Goal: Transaction & Acquisition: Purchase product/service

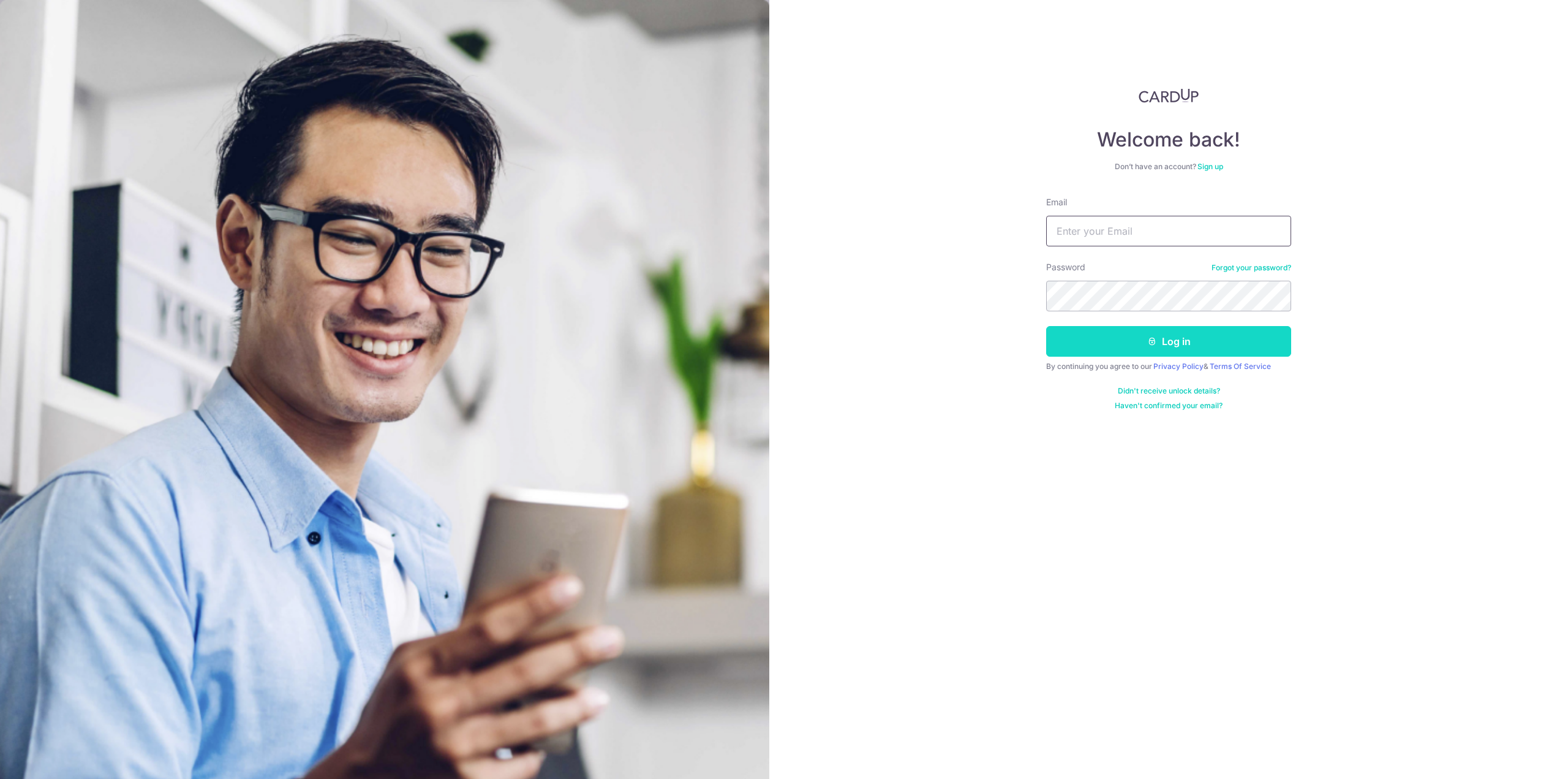
type input "KEVINGOH1986@GMAIL.COM"
click at [1157, 346] on button "Log in" at bounding box center [1169, 341] width 245 height 31
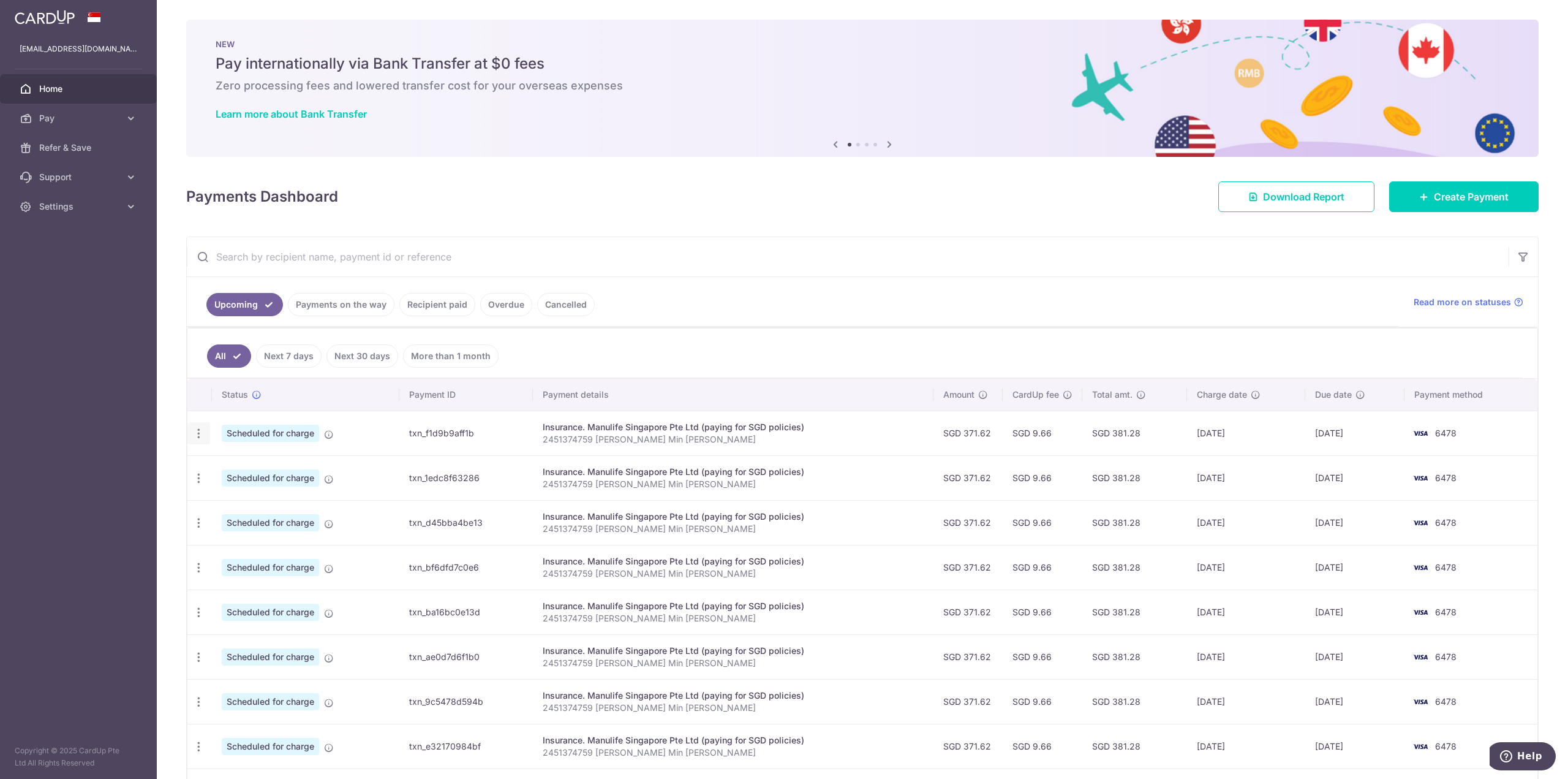
click at [193, 432] on icon "button" at bounding box center [199, 434] width 13 height 13
click at [251, 461] on span "Update payment" at bounding box center [263, 467] width 84 height 14
radio input "true"
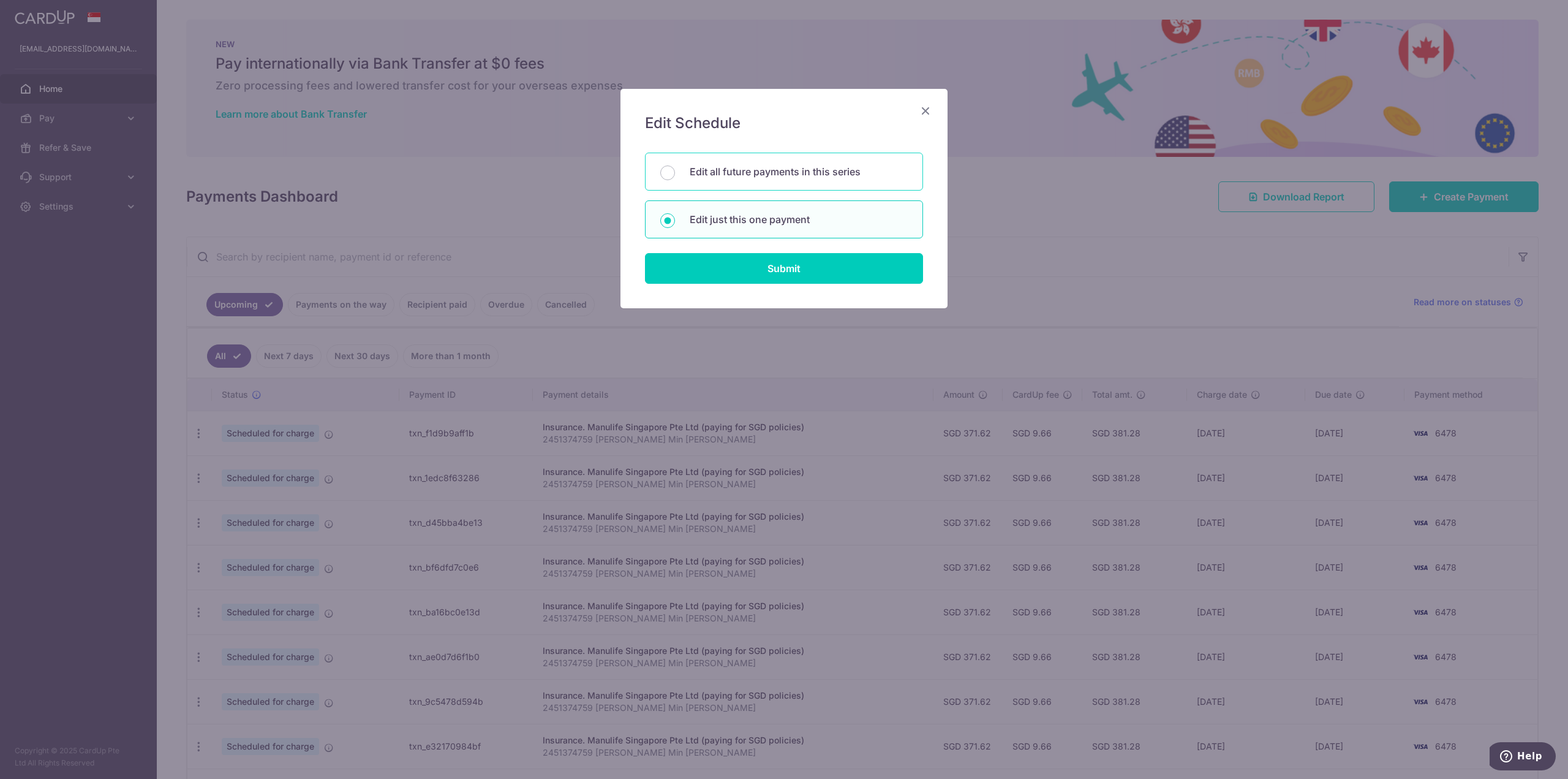
click at [792, 177] on p "Edit all future payments in this series" at bounding box center [798, 172] width 218 height 14
click at [675, 177] on input "Edit all future payments in this series" at bounding box center [667, 173] width 14 height 14
radio input "true"
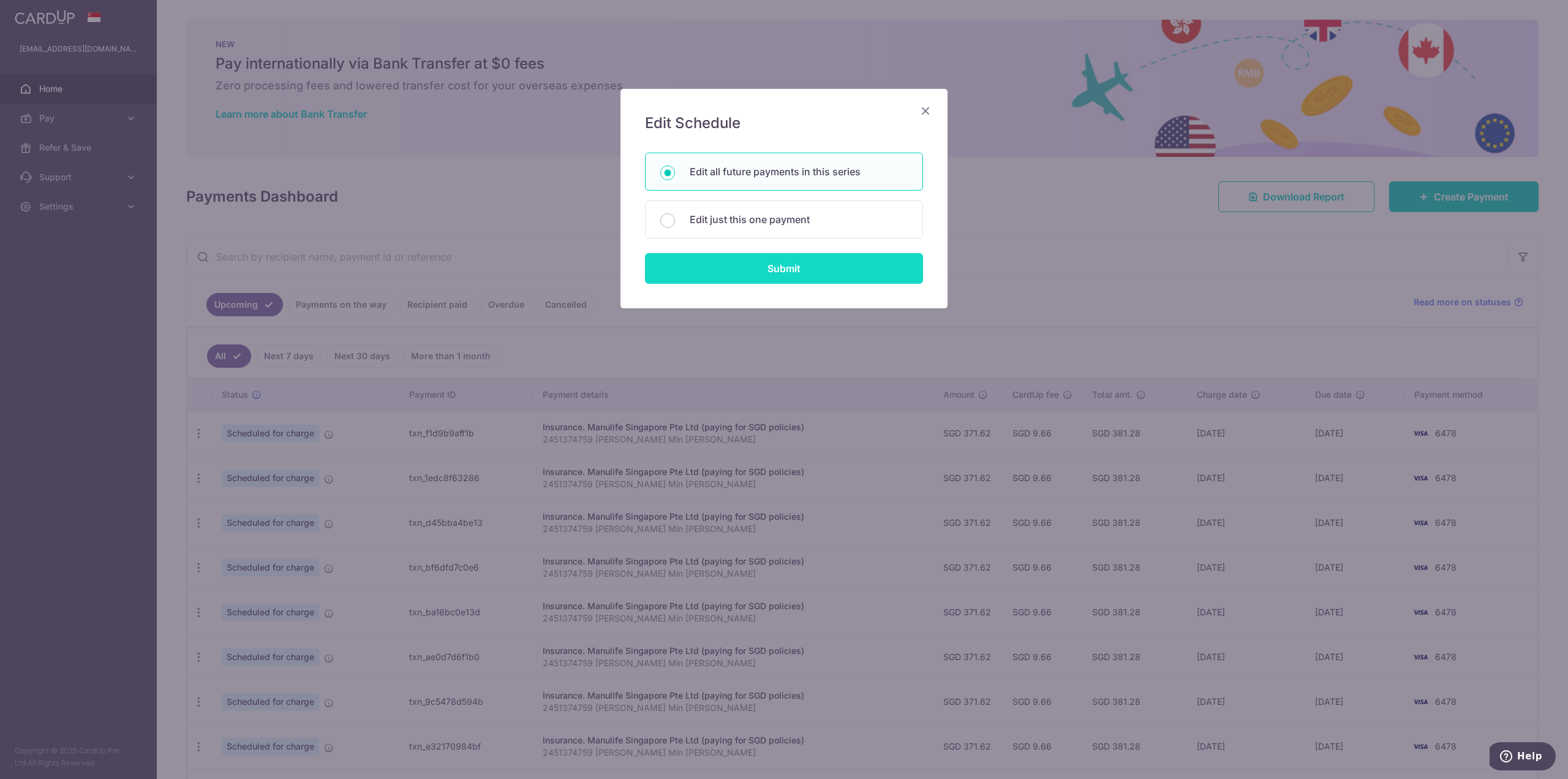
click at [801, 275] on input "Submit" at bounding box center [783, 268] width 278 height 31
radio input "true"
type input "371.62"
type input "2451374759 Goh Ke Min Kevin"
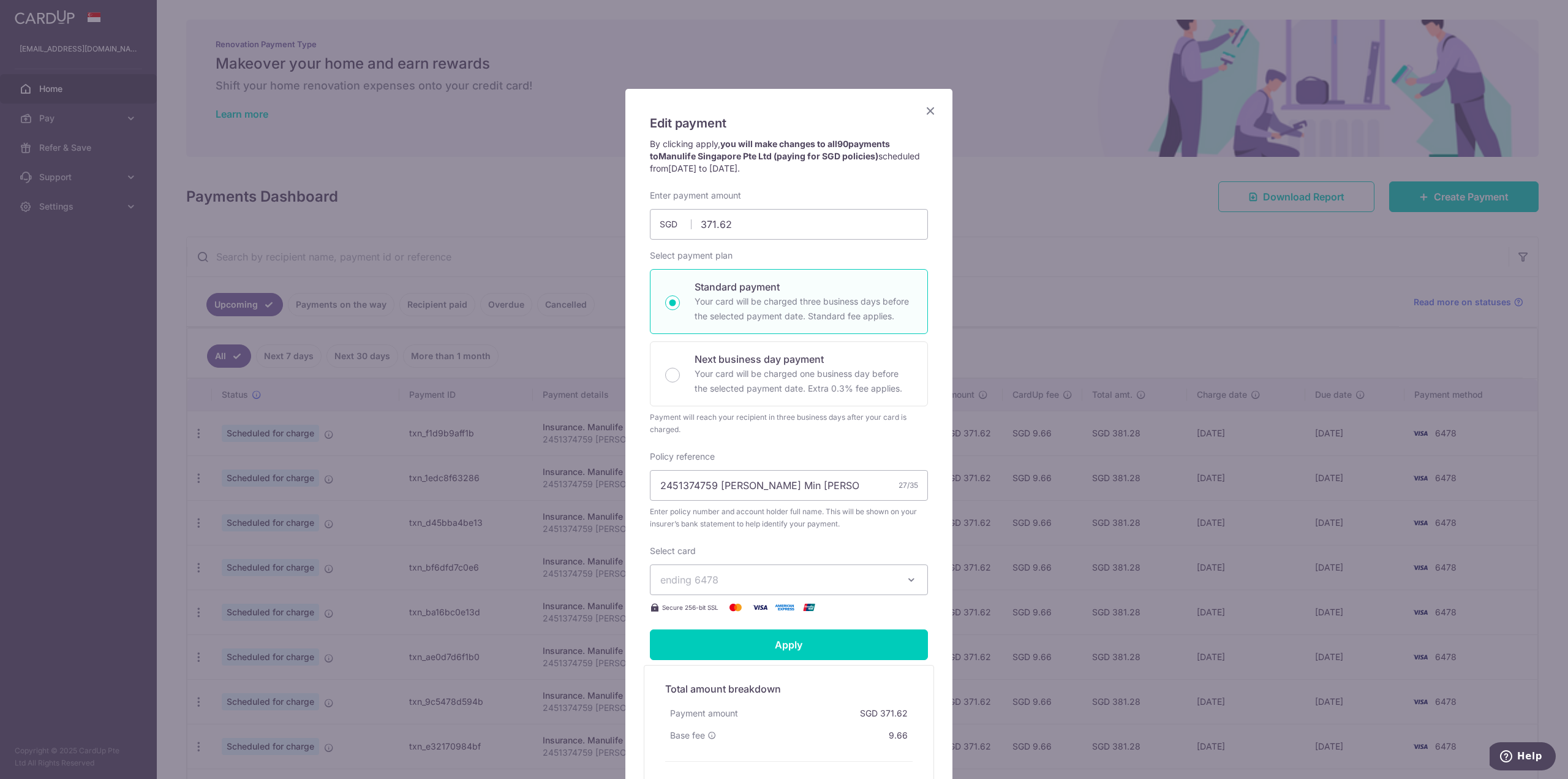
scroll to position [61, 0]
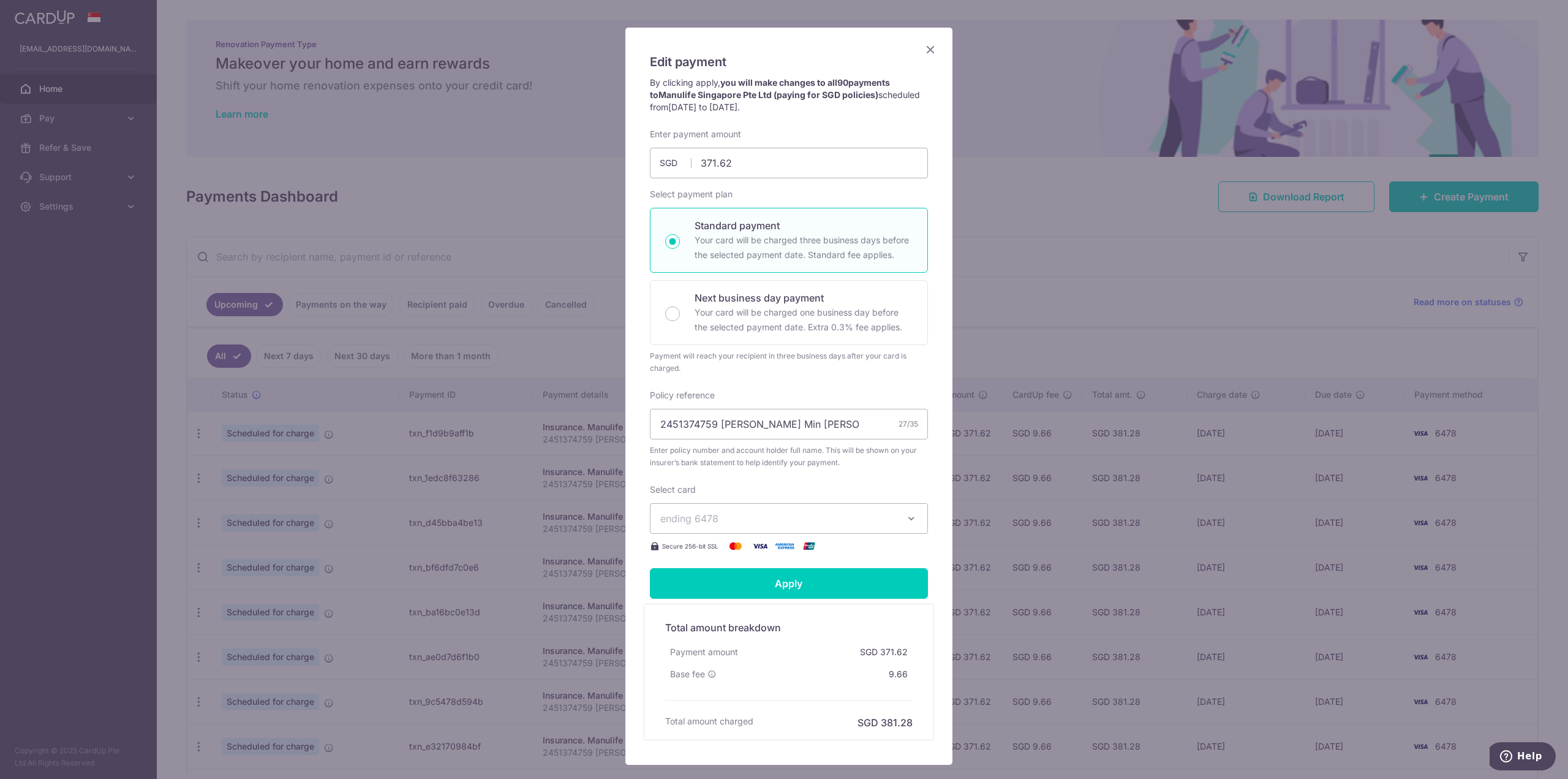
click at [866, 531] on button "ending 6478" at bounding box center [788, 518] width 278 height 31
click at [839, 507] on button "ending 6478" at bounding box center [788, 518] width 278 height 31
click at [815, 518] on span "ending 6478" at bounding box center [778, 518] width 236 height 14
click at [829, 511] on span "ending 6478" at bounding box center [778, 518] width 236 height 14
click at [1108, 293] on div "Edit payment By clicking apply, you will make changes to all 90 payments to Man…" at bounding box center [784, 390] width 1568 height 779
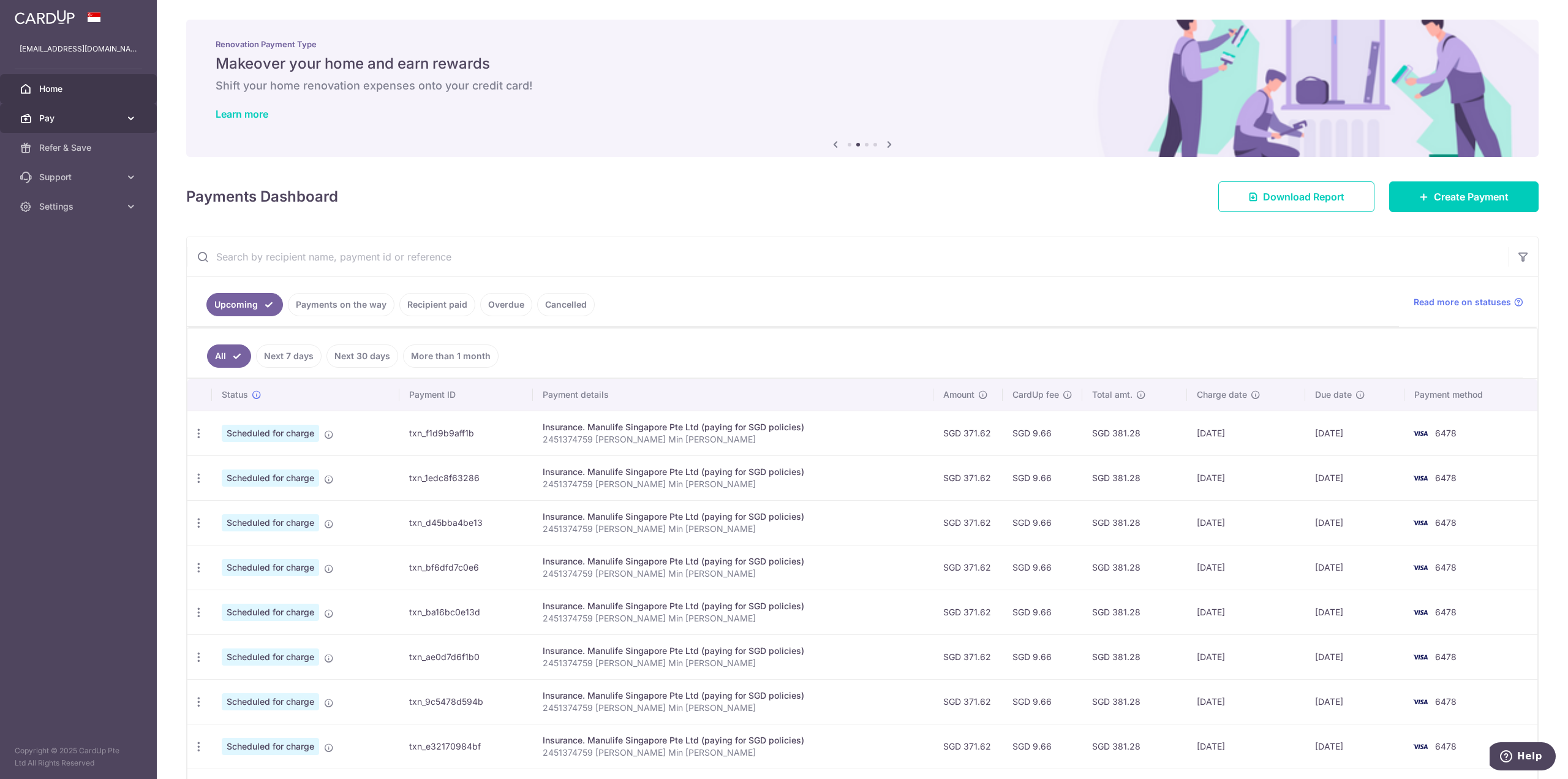
click at [122, 121] on link "Pay" at bounding box center [78, 118] width 156 height 30
click at [95, 193] on link "Cards" at bounding box center [78, 206] width 156 height 30
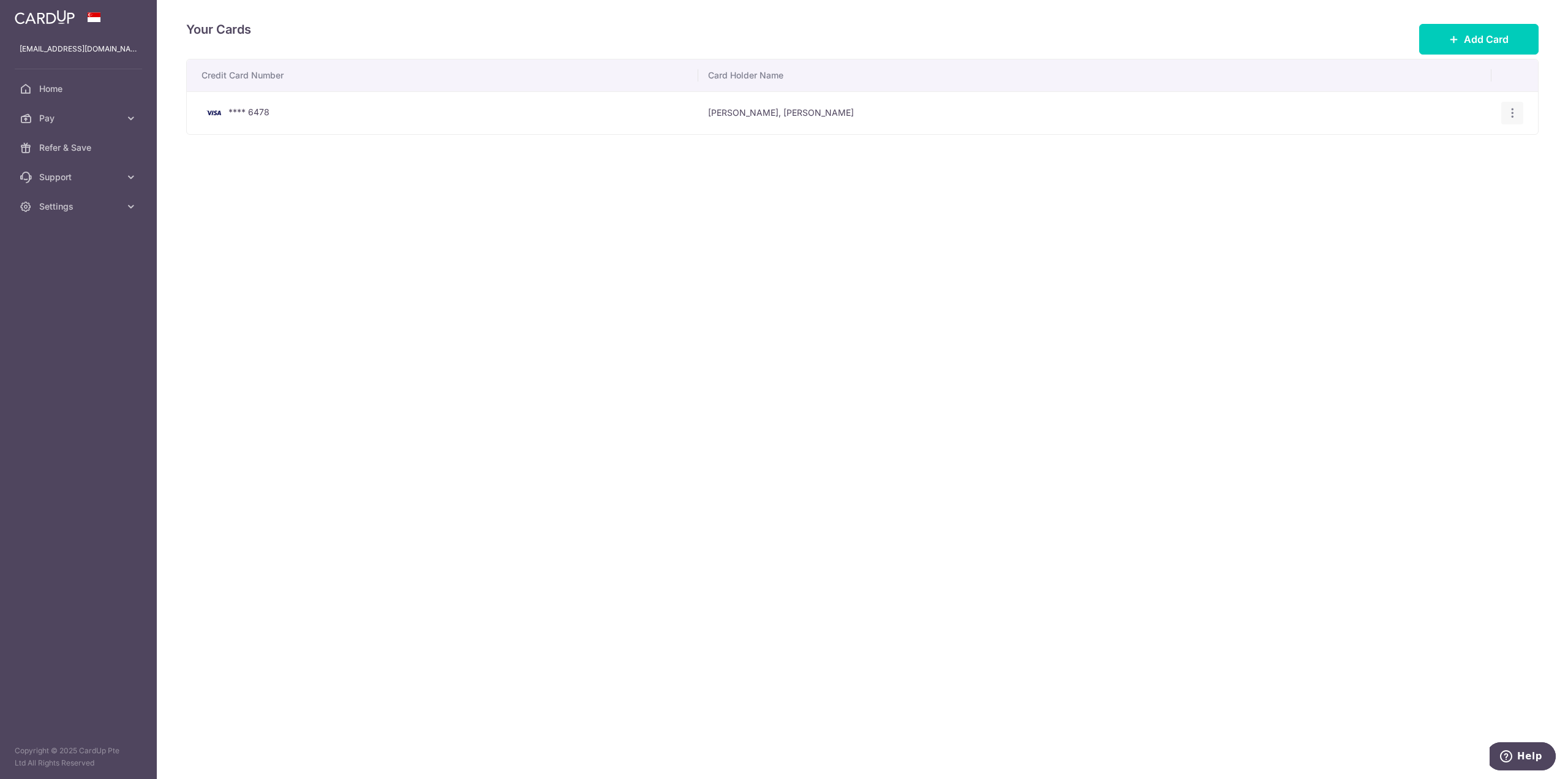
click at [1511, 107] on icon "button" at bounding box center [1512, 113] width 13 height 13
click at [1470, 144] on span "View/Edit" at bounding box center [1471, 147] width 84 height 14
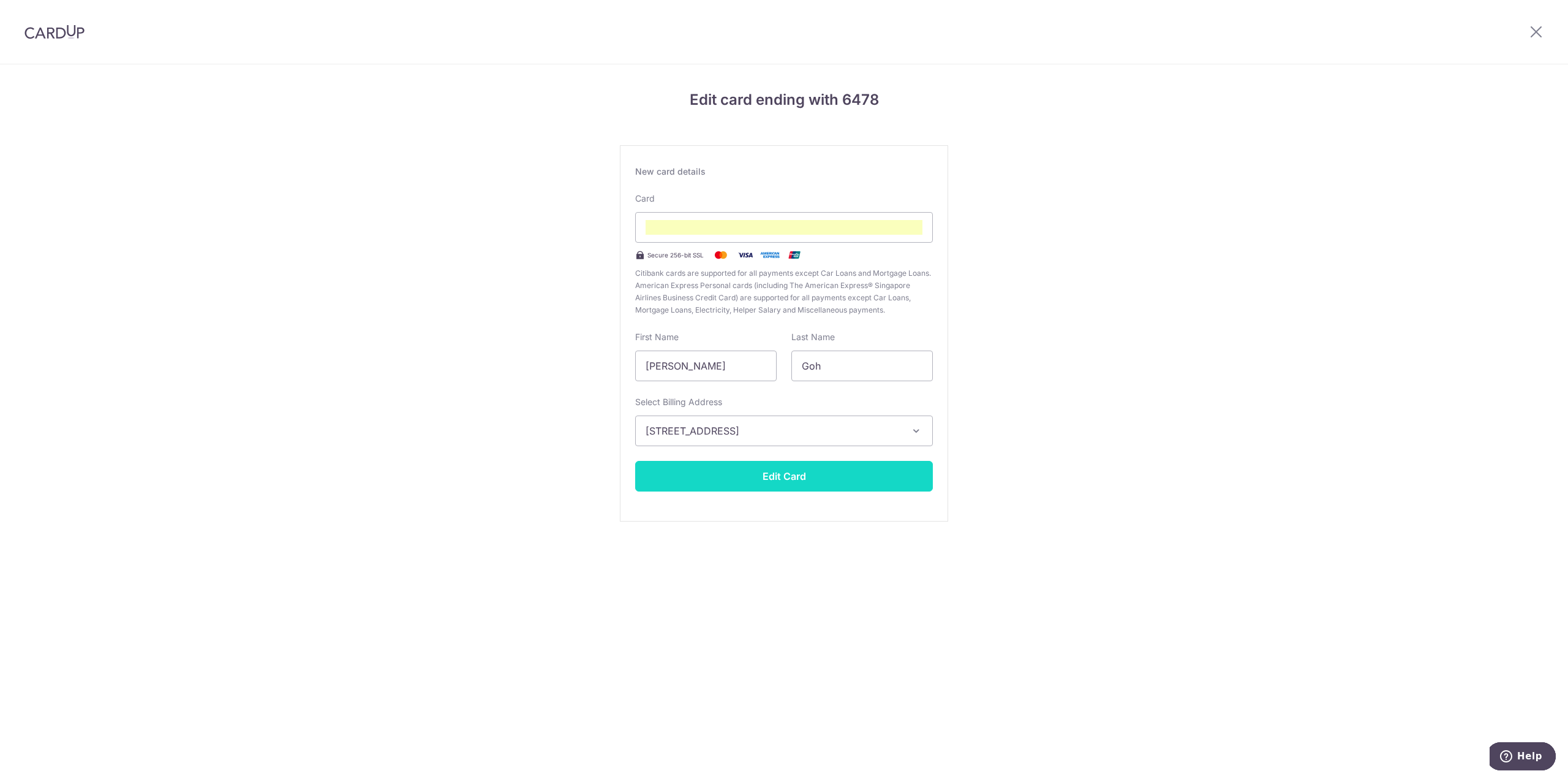
click at [797, 472] on button "Edit Card" at bounding box center [783, 476] width 298 height 31
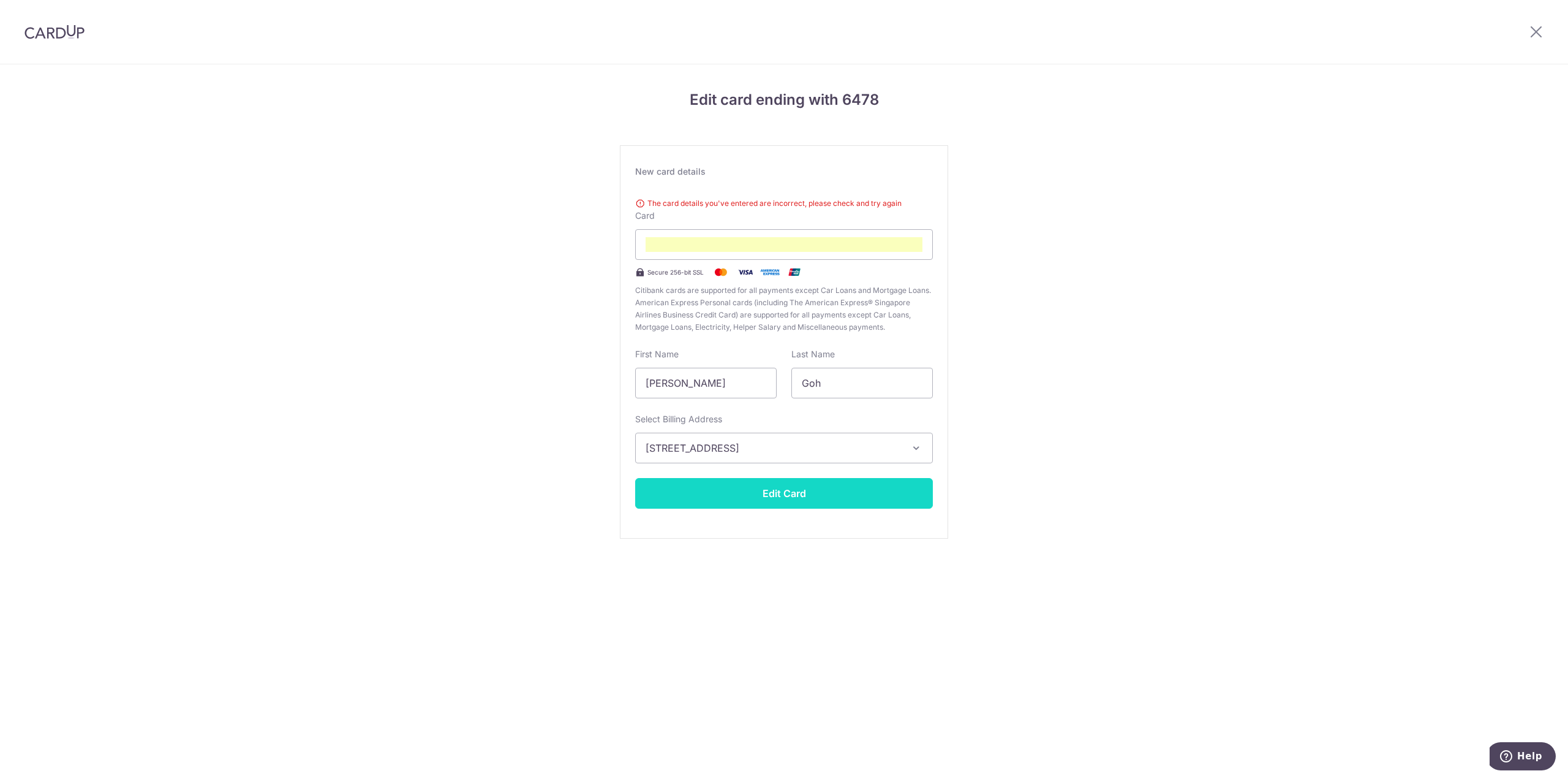
click at [812, 485] on button "Edit Card" at bounding box center [783, 493] width 298 height 31
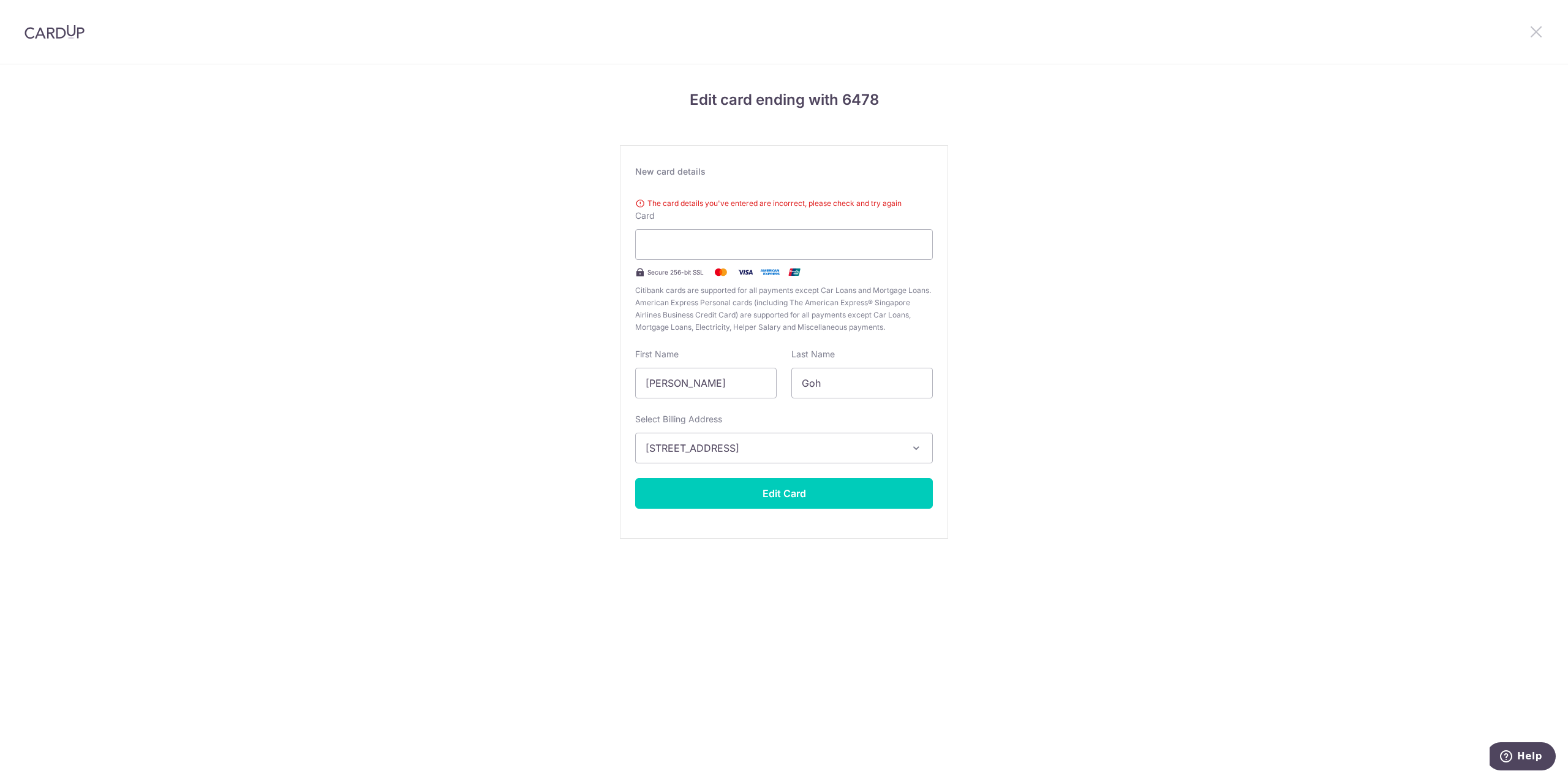
click at [1535, 28] on icon at bounding box center [1536, 31] width 14 height 15
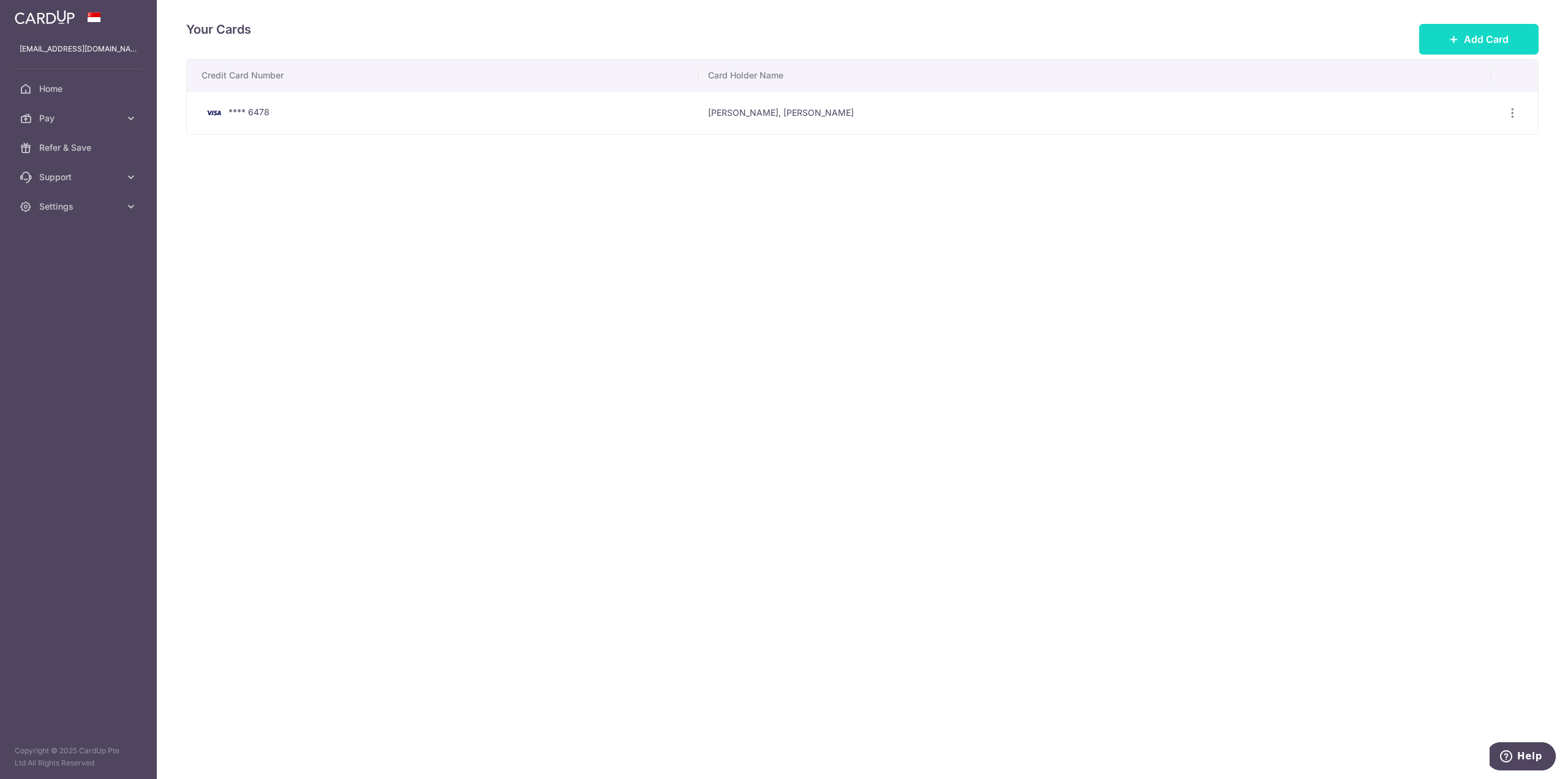
click at [1458, 32] on button "Add Card" at bounding box center [1478, 40] width 120 height 31
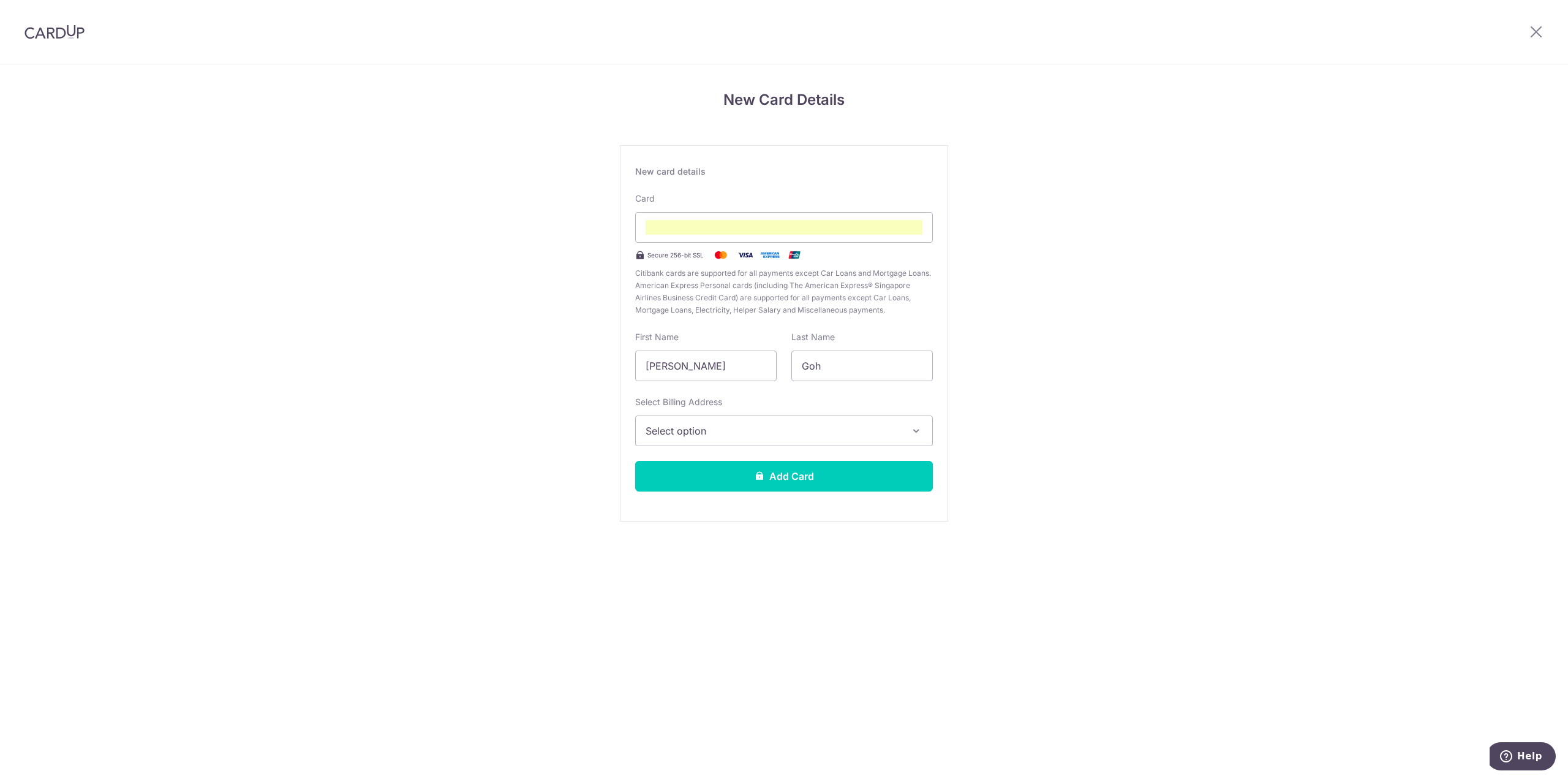
click at [799, 432] on span "Select option" at bounding box center [772, 431] width 254 height 14
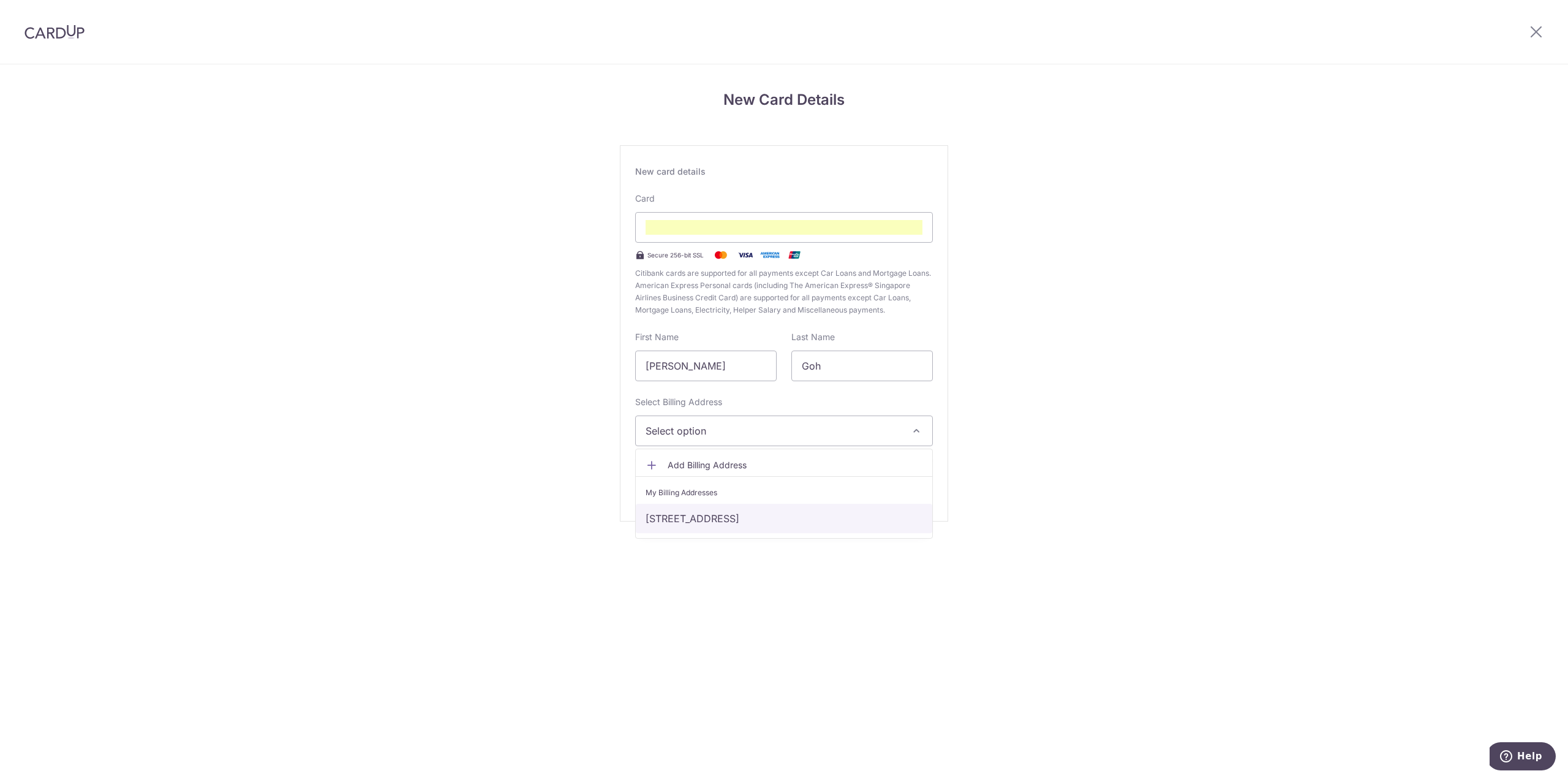
click at [802, 518] on link "440B FERNVALE LINK, 13-165, Singapore, Singapore-792440" at bounding box center [784, 518] width 297 height 30
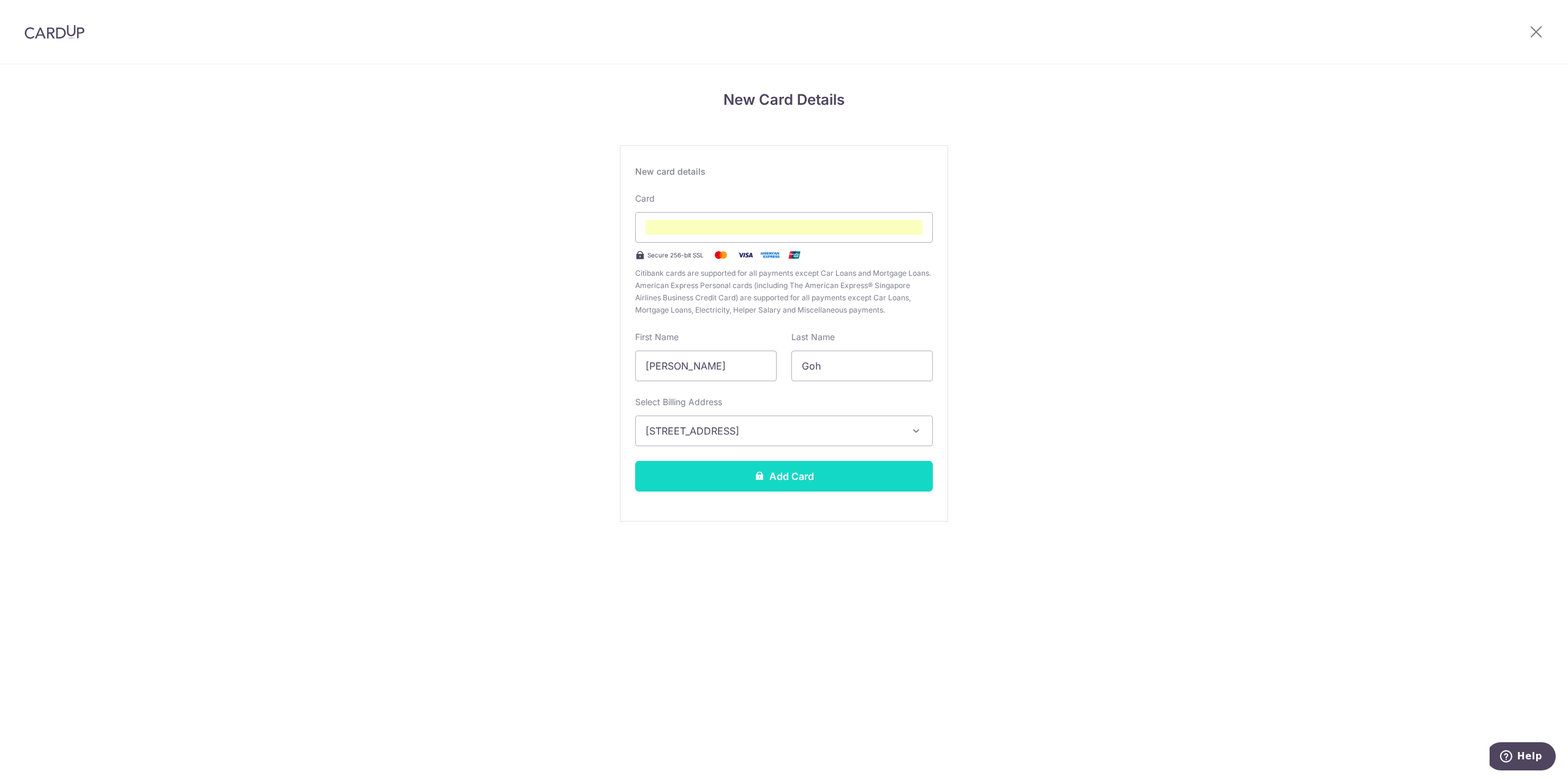
click at [776, 481] on button "Add Card" at bounding box center [783, 476] width 298 height 31
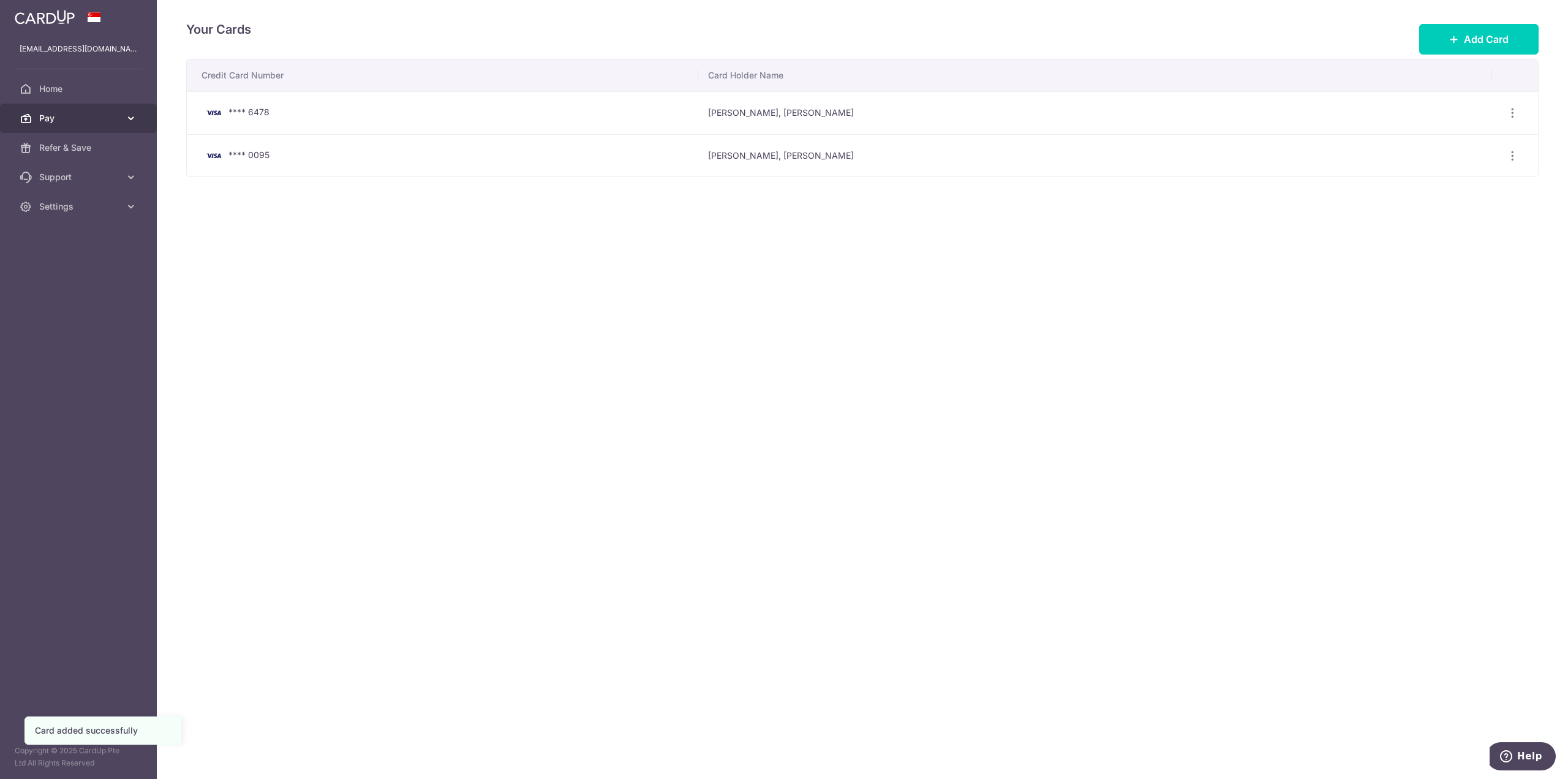
click at [115, 114] on span "Pay" at bounding box center [80, 119] width 81 height 13
click at [122, 155] on link "Payments" at bounding box center [78, 148] width 156 height 30
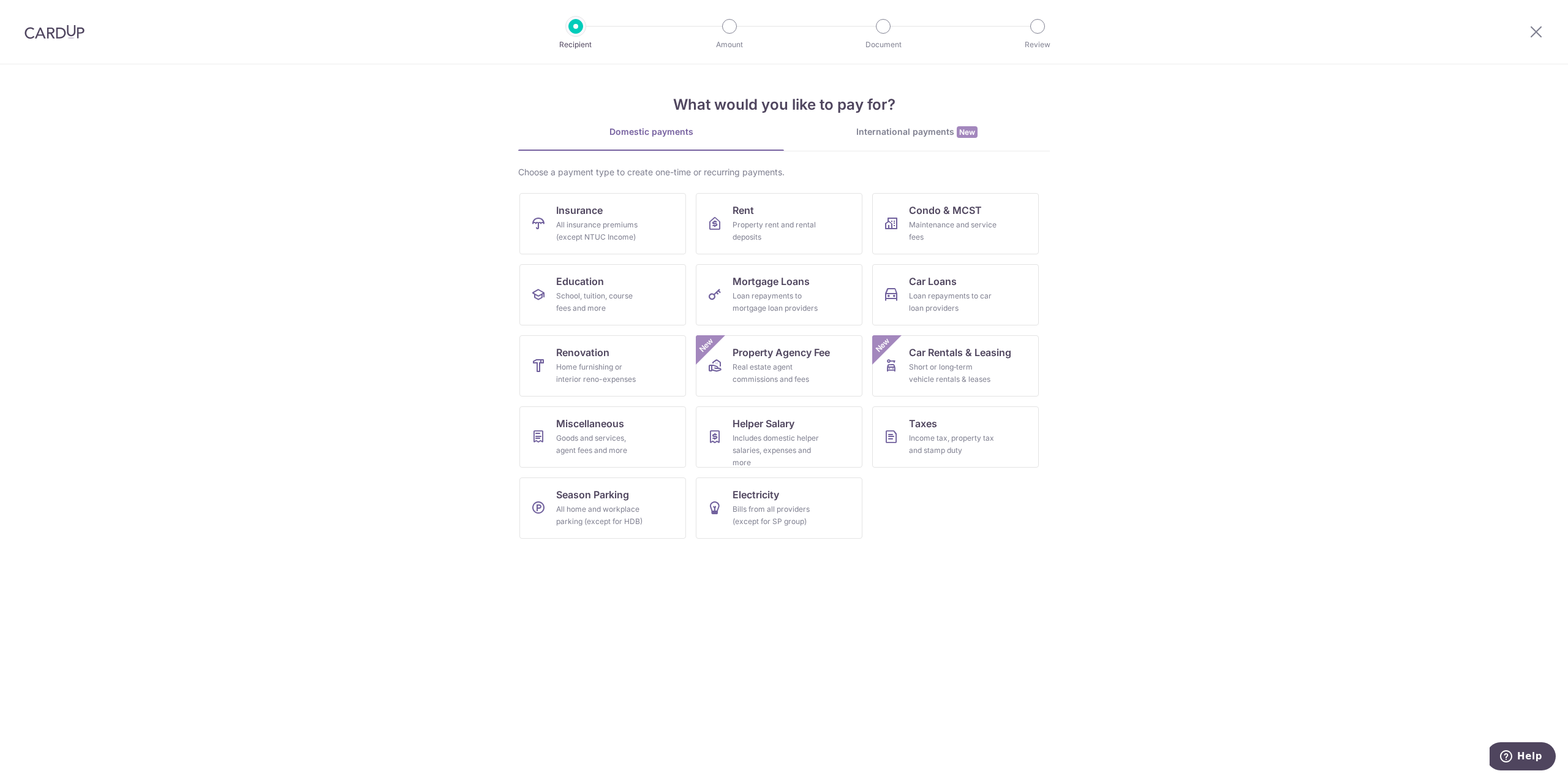
click at [1525, 40] on div at bounding box center [1536, 31] width 64 height 64
click at [1528, 39] on div at bounding box center [1536, 31] width 64 height 64
click at [1530, 28] on icon at bounding box center [1536, 31] width 14 height 15
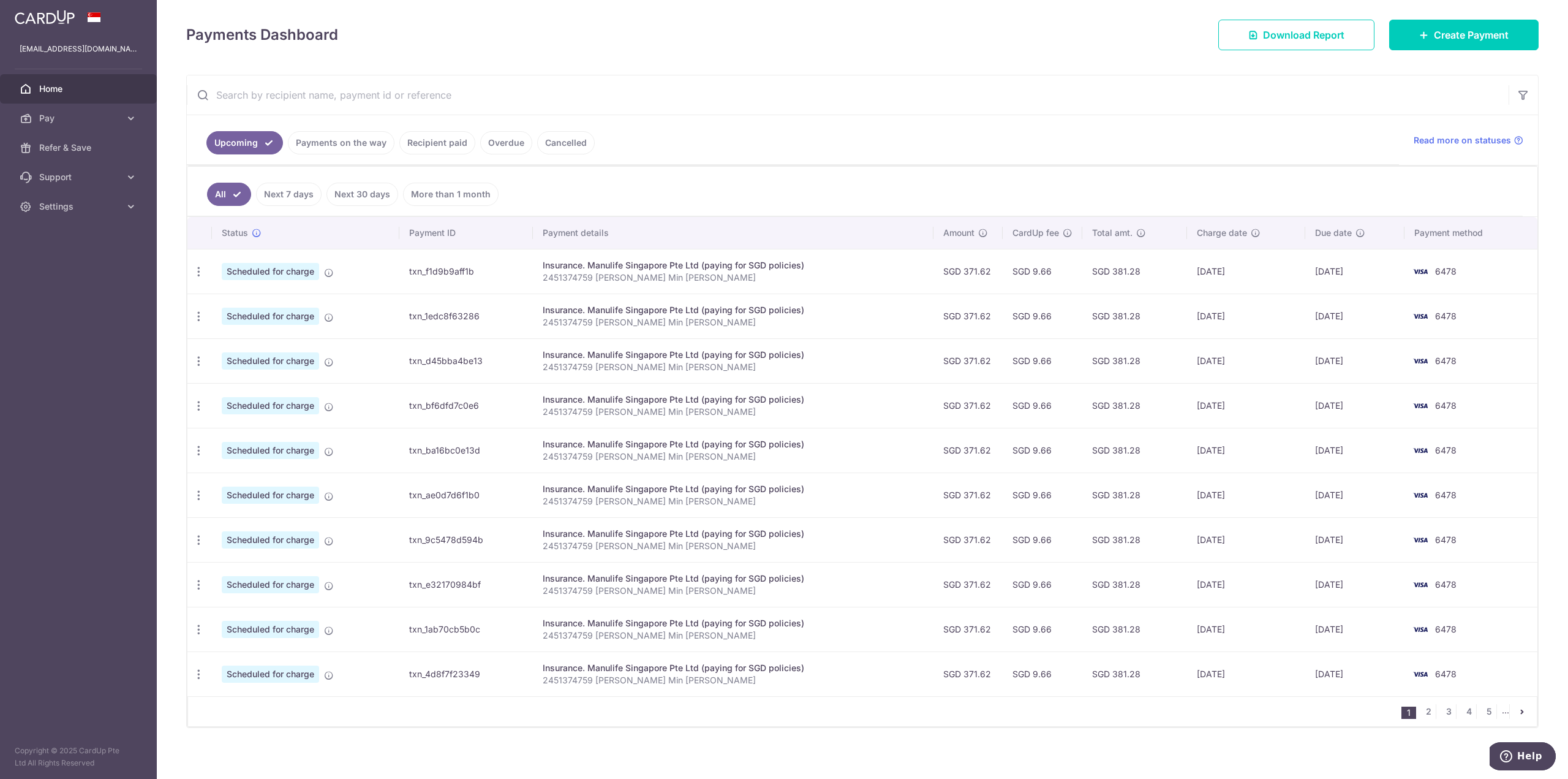
scroll to position [148, 0]
click at [1421, 708] on link "2" at bounding box center [1428, 711] width 14 height 14
click at [1425, 706] on link "3" at bounding box center [1428, 711] width 14 height 14
click at [1359, 707] on link "1" at bounding box center [1360, 711] width 14 height 14
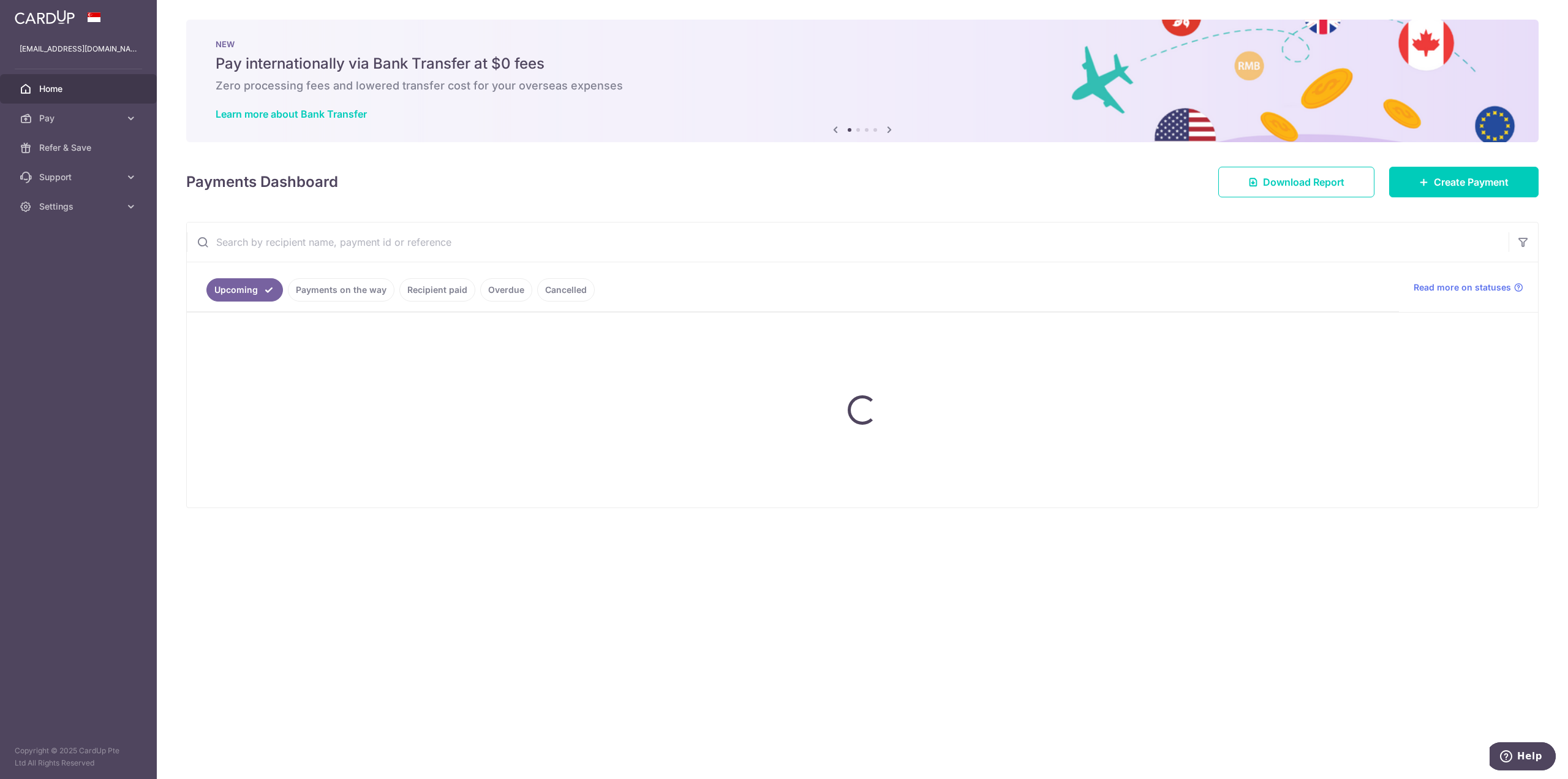
scroll to position [0, 0]
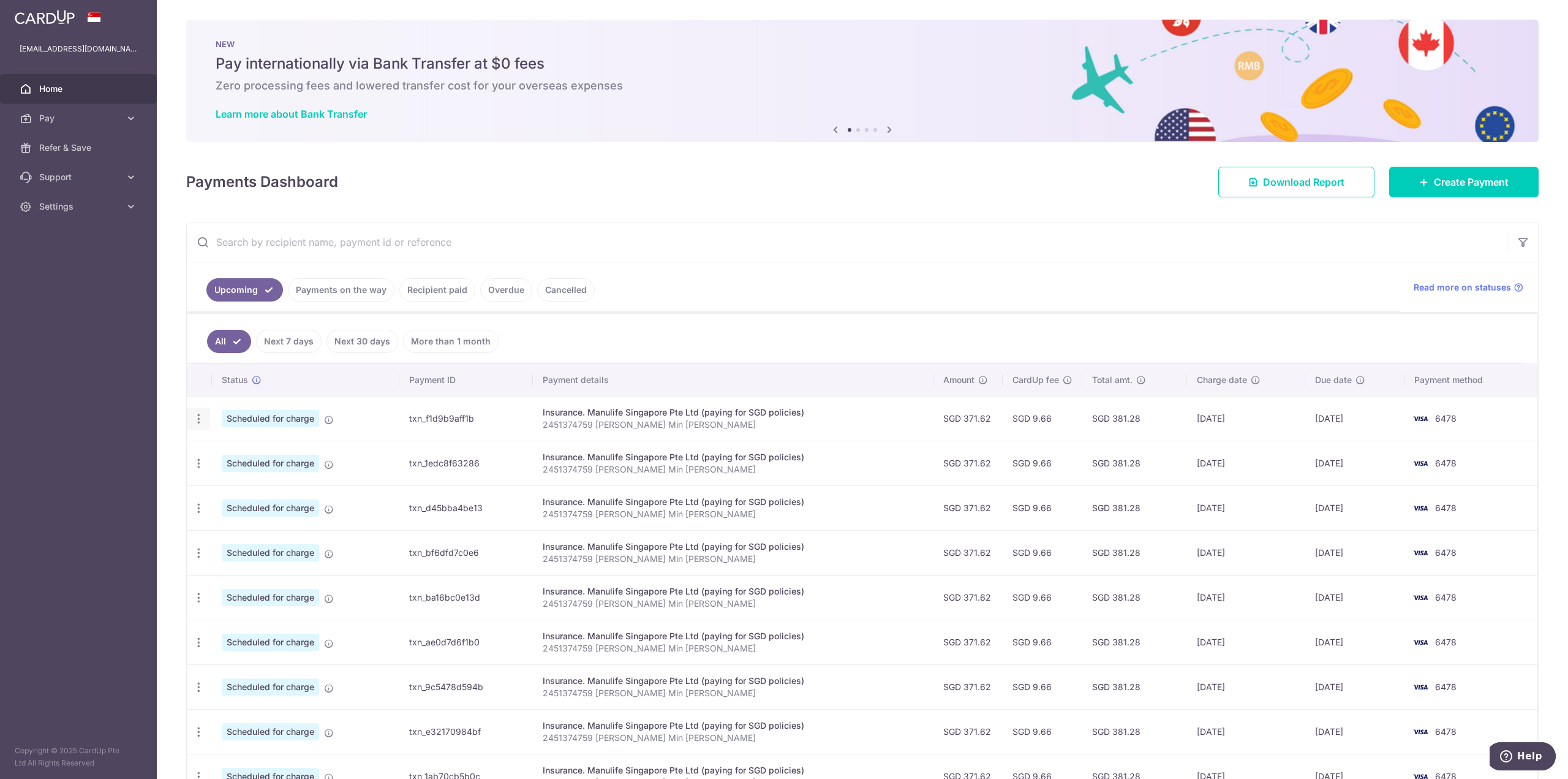
click at [194, 422] on div "Update payment Cancel payment" at bounding box center [198, 418] width 22 height 22
click at [196, 414] on icon "button" at bounding box center [199, 418] width 13 height 13
click at [264, 445] on span "Update payment" at bounding box center [263, 452] width 84 height 14
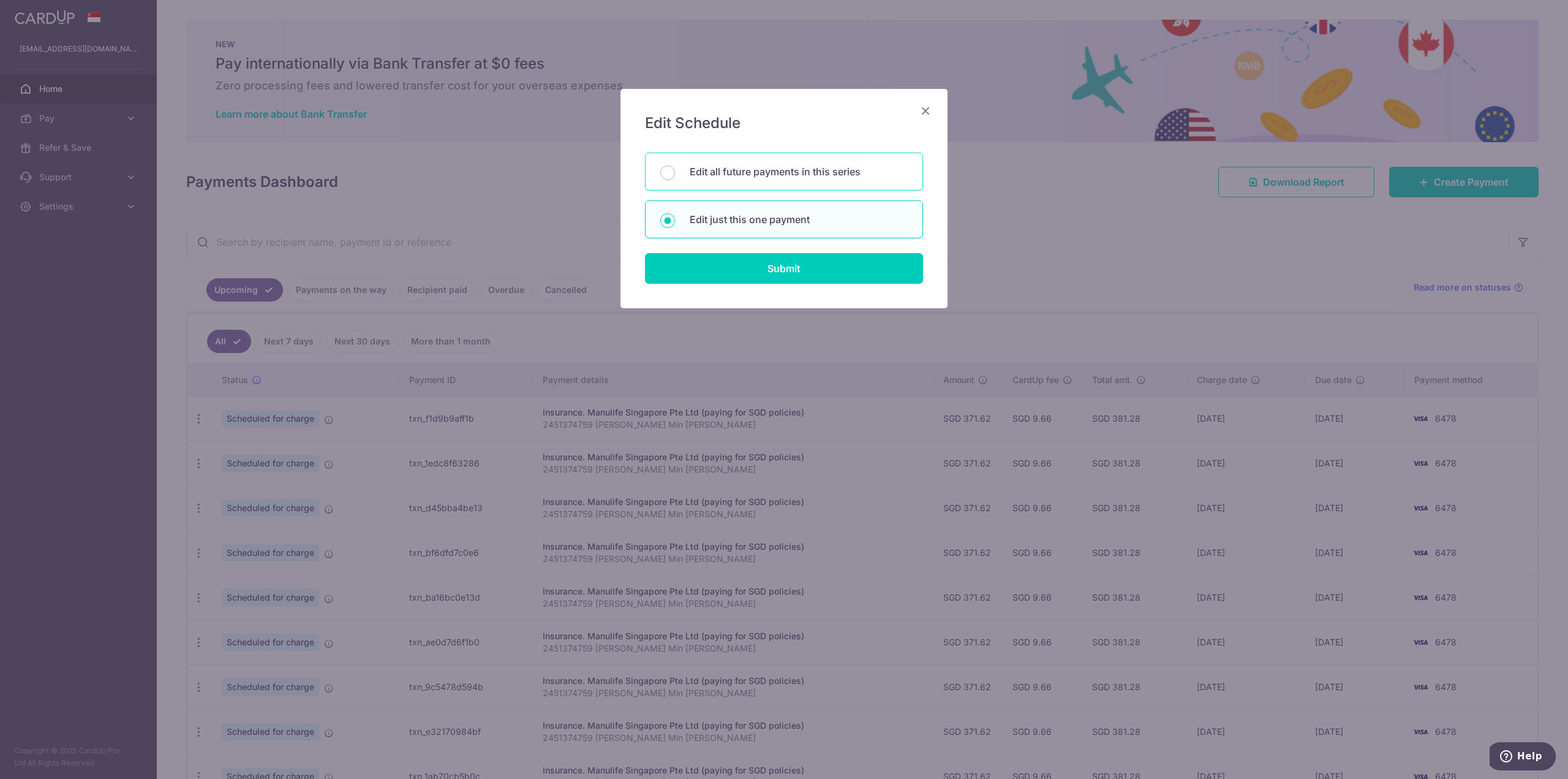
click at [794, 166] on p "Edit all future payments in this series" at bounding box center [798, 172] width 218 height 14
click at [675, 166] on input "Edit all future payments in this series" at bounding box center [667, 173] width 14 height 14
radio input "true"
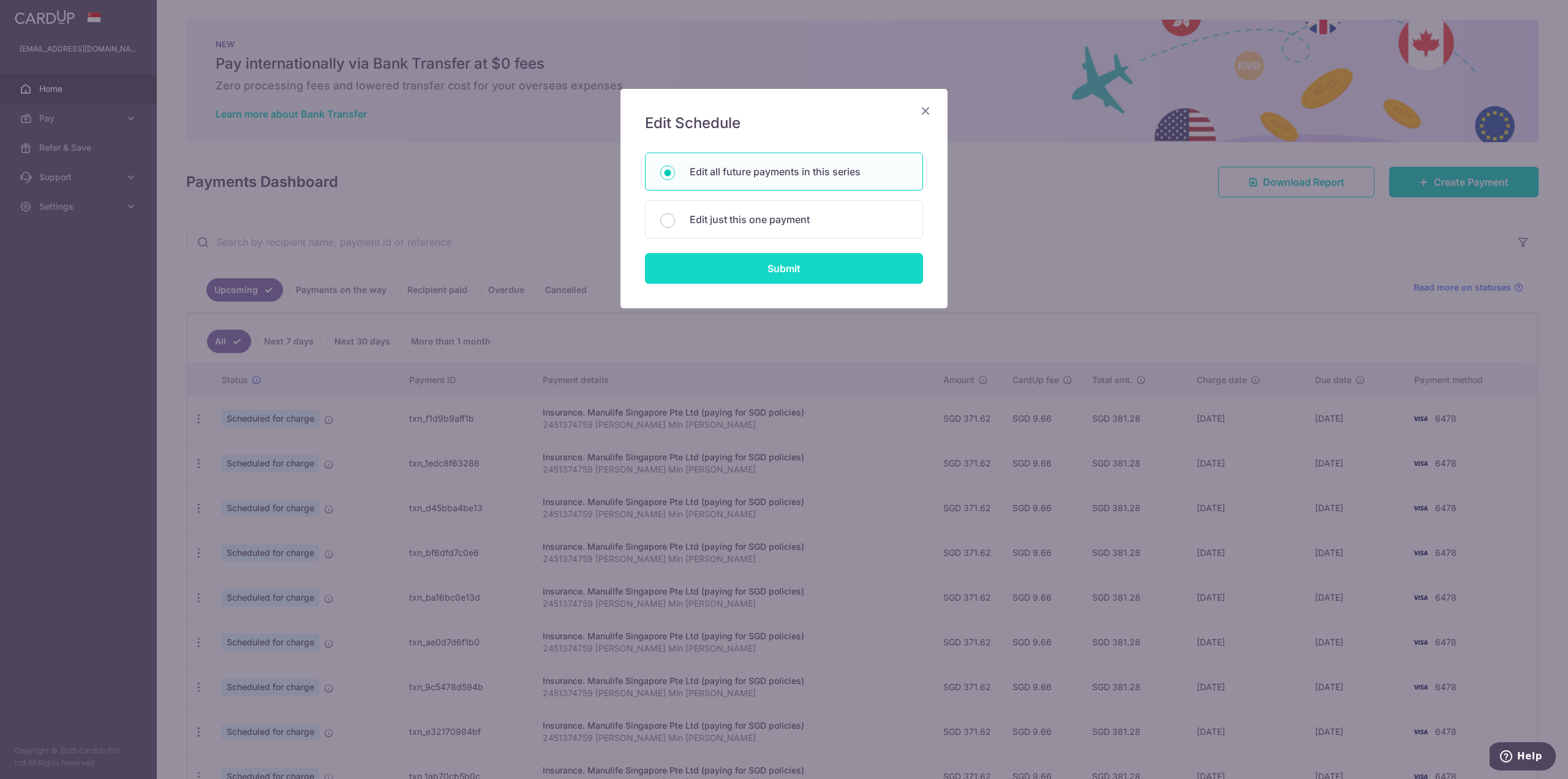
click at [803, 264] on input "Submit" at bounding box center [783, 268] width 278 height 31
radio input "true"
type input "371.62"
type input "2451374759 Goh Ke Min Kevin"
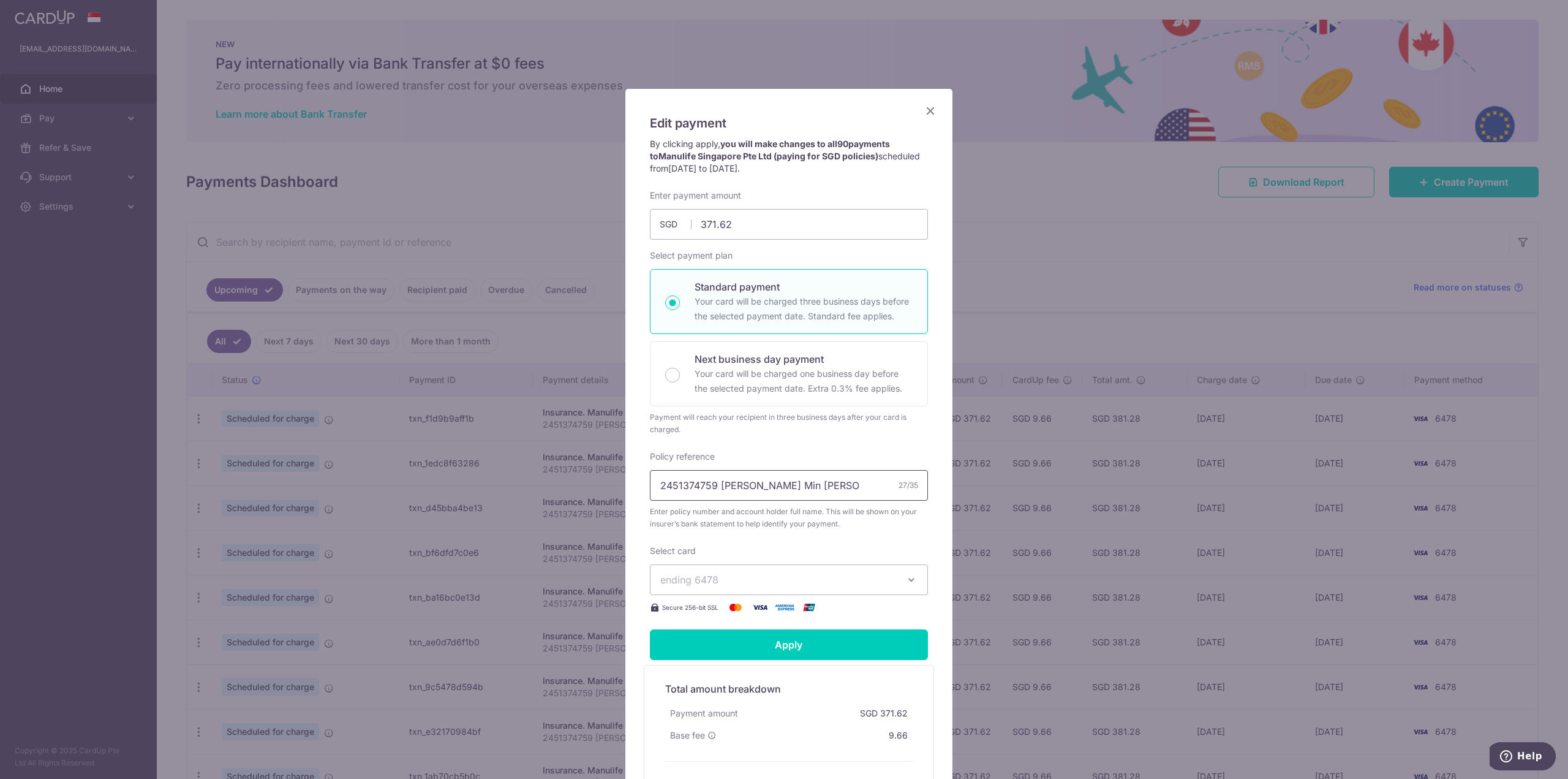
click at [829, 489] on input "2451374759 Goh Ke Min Kevin" at bounding box center [788, 485] width 278 height 31
click at [813, 566] on button "ending 6478" at bounding box center [788, 579] width 278 height 31
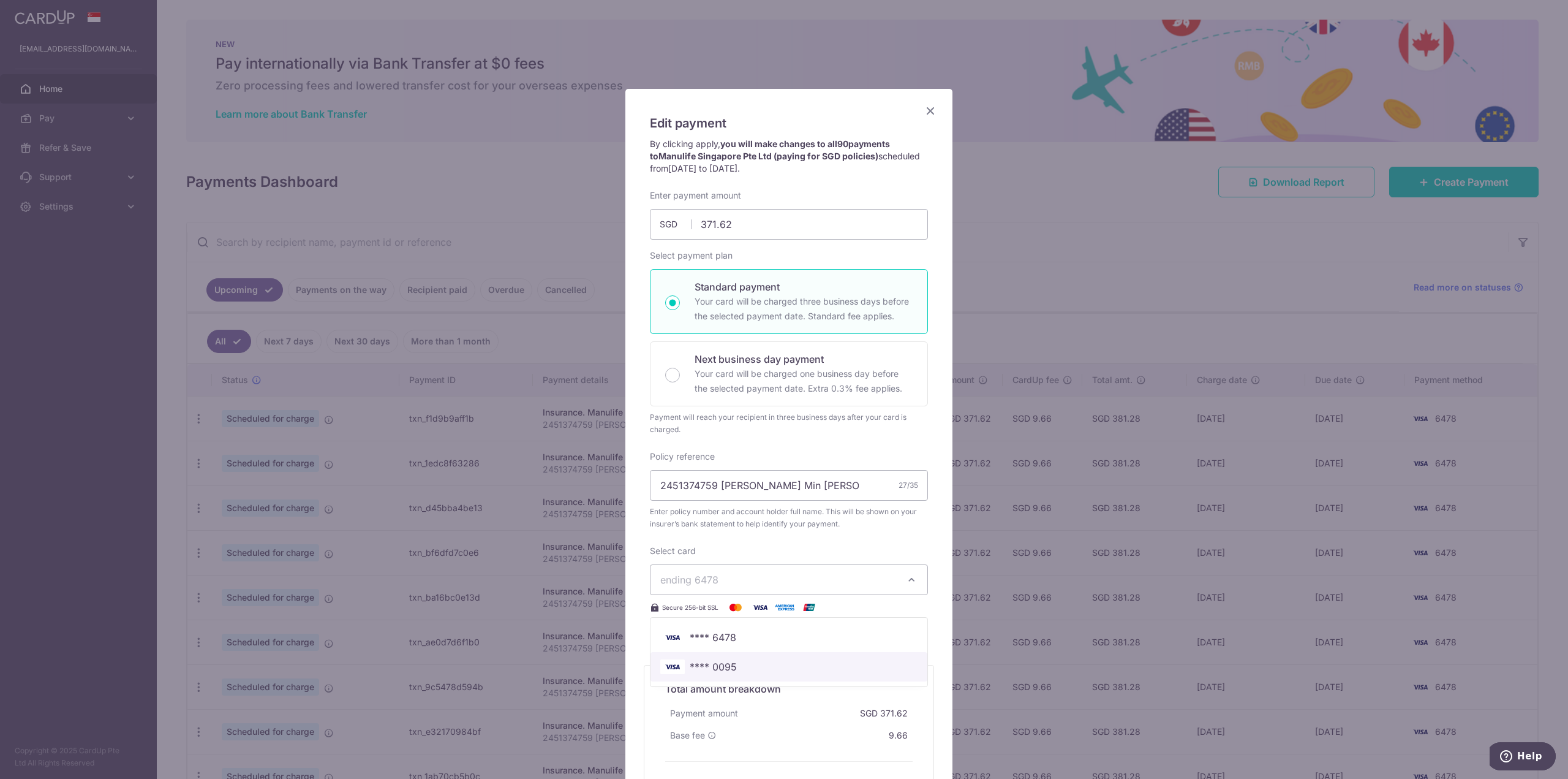
click at [719, 668] on span "**** 0095" at bounding box center [713, 667] width 47 height 14
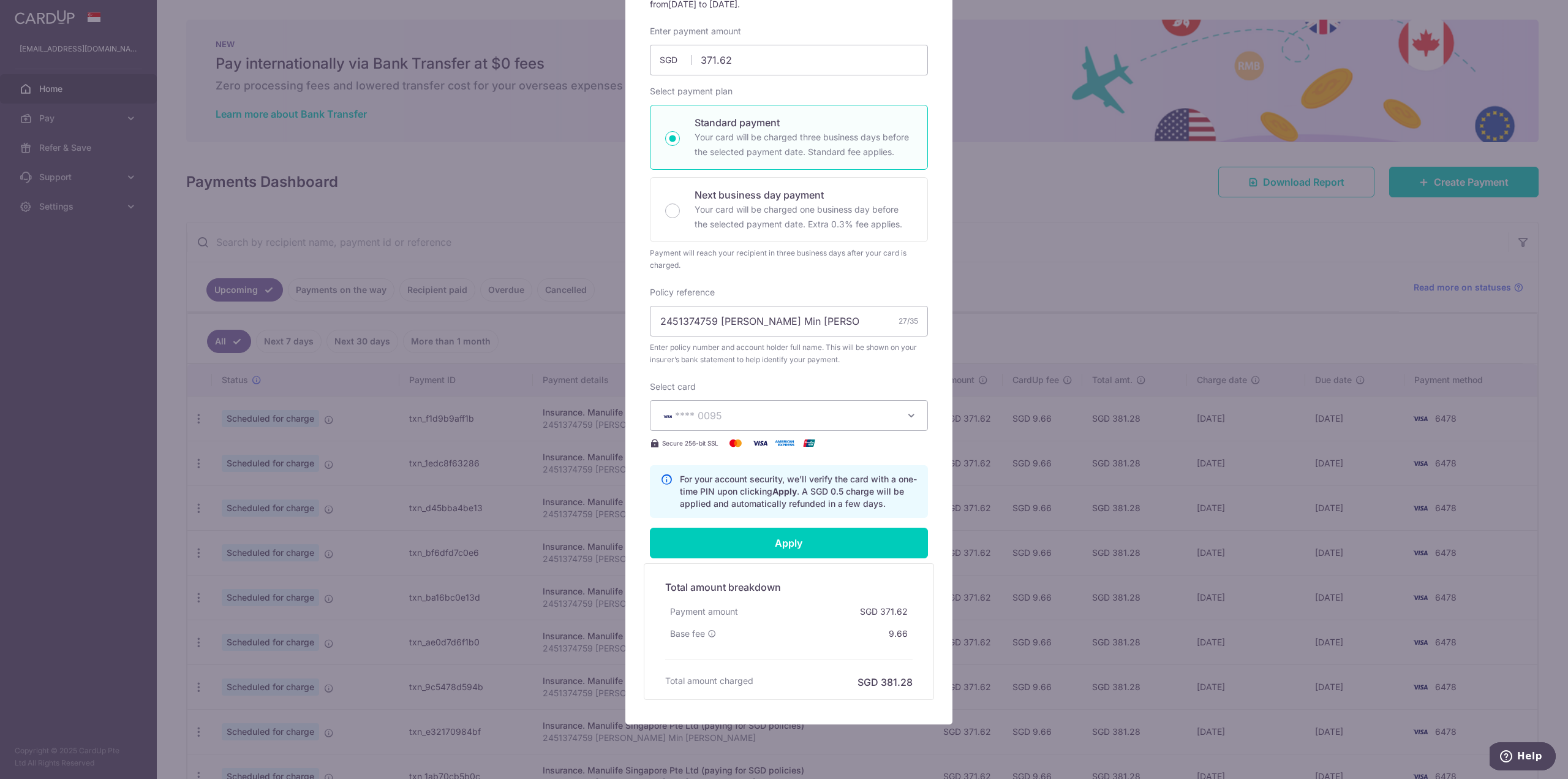
scroll to position [184, 0]
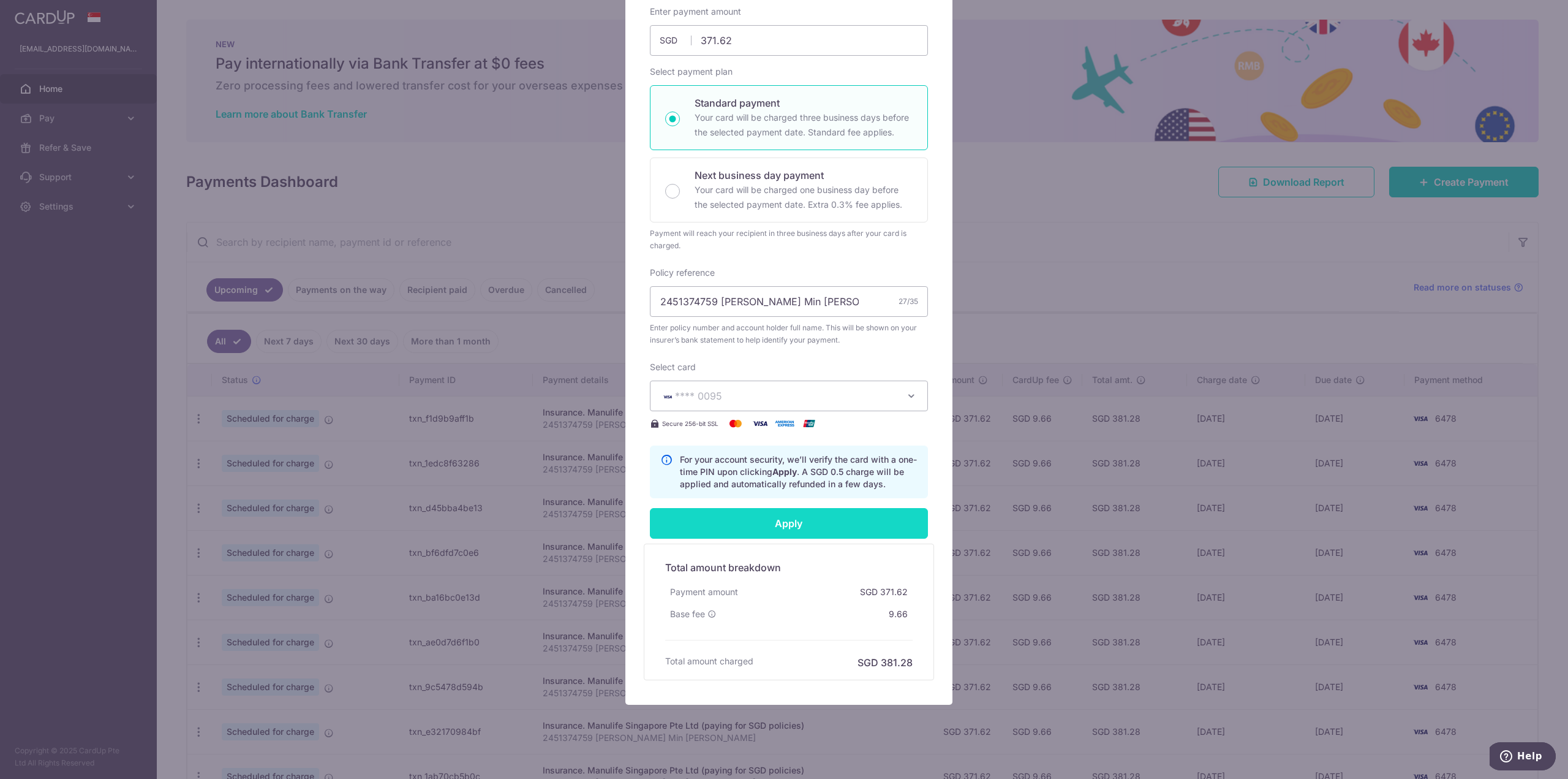
click at [797, 525] on input "Apply" at bounding box center [788, 524] width 278 height 31
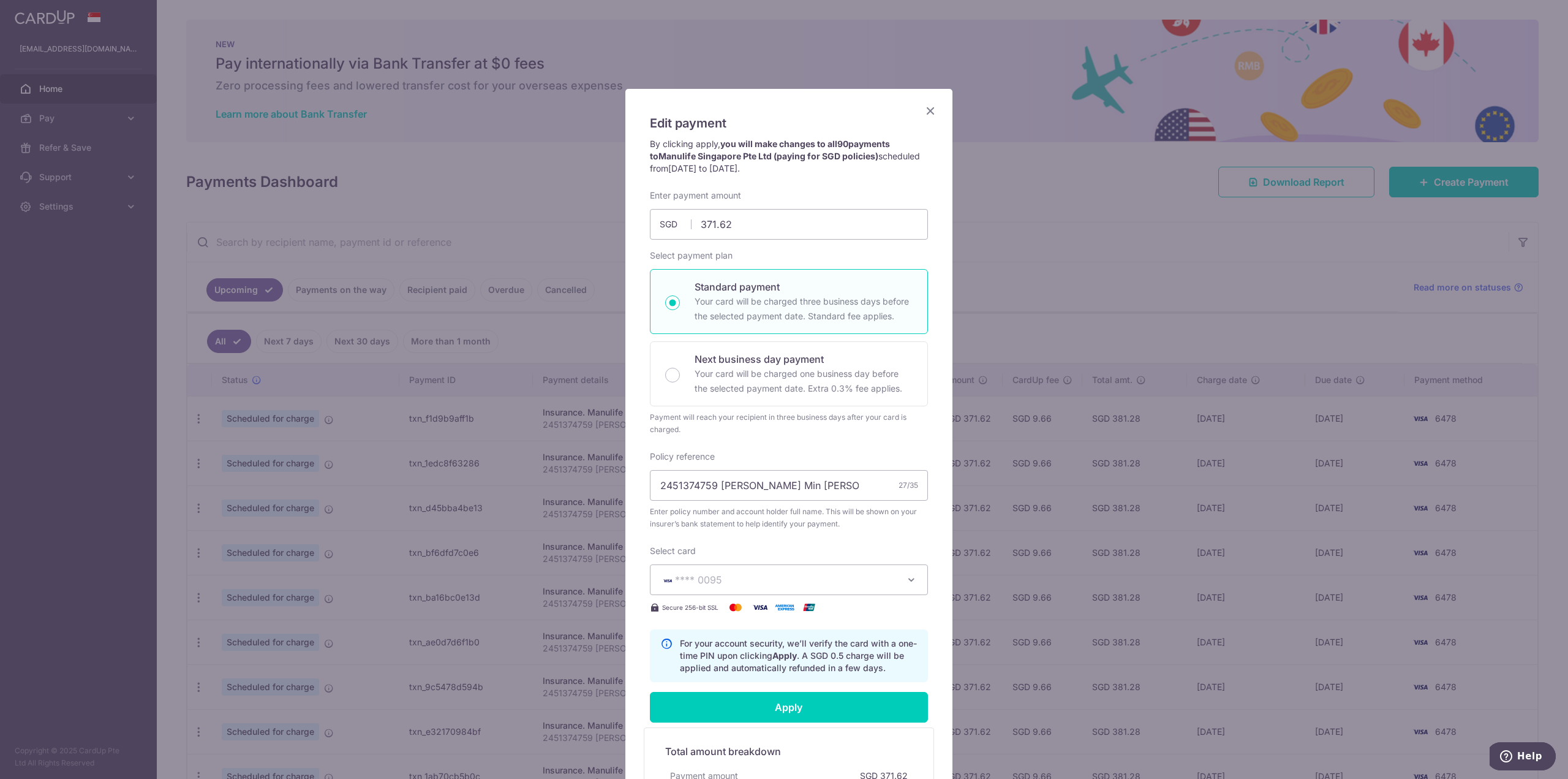
scroll to position [122, 0]
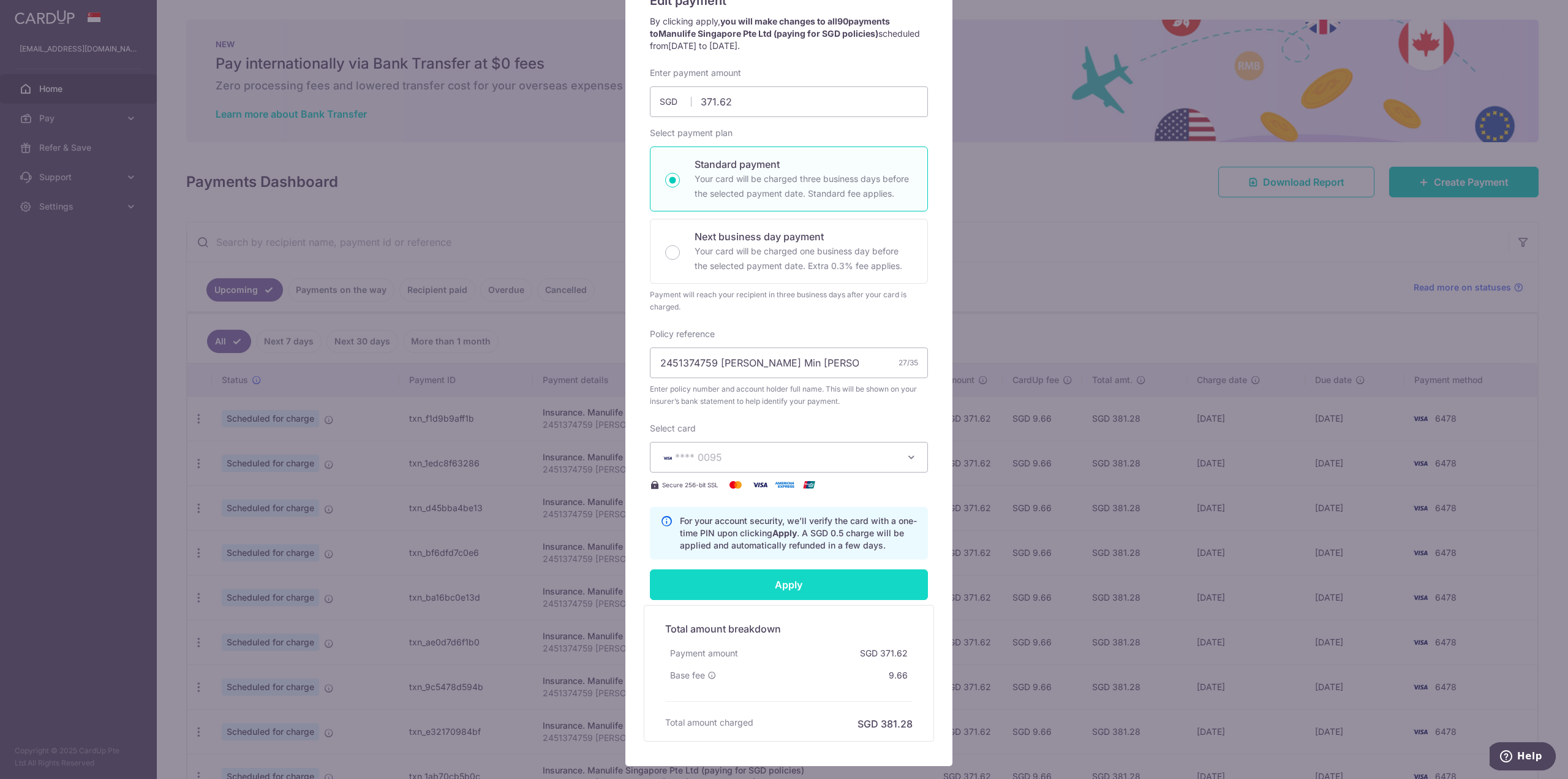
click at [824, 578] on input "Apply" at bounding box center [788, 585] width 278 height 31
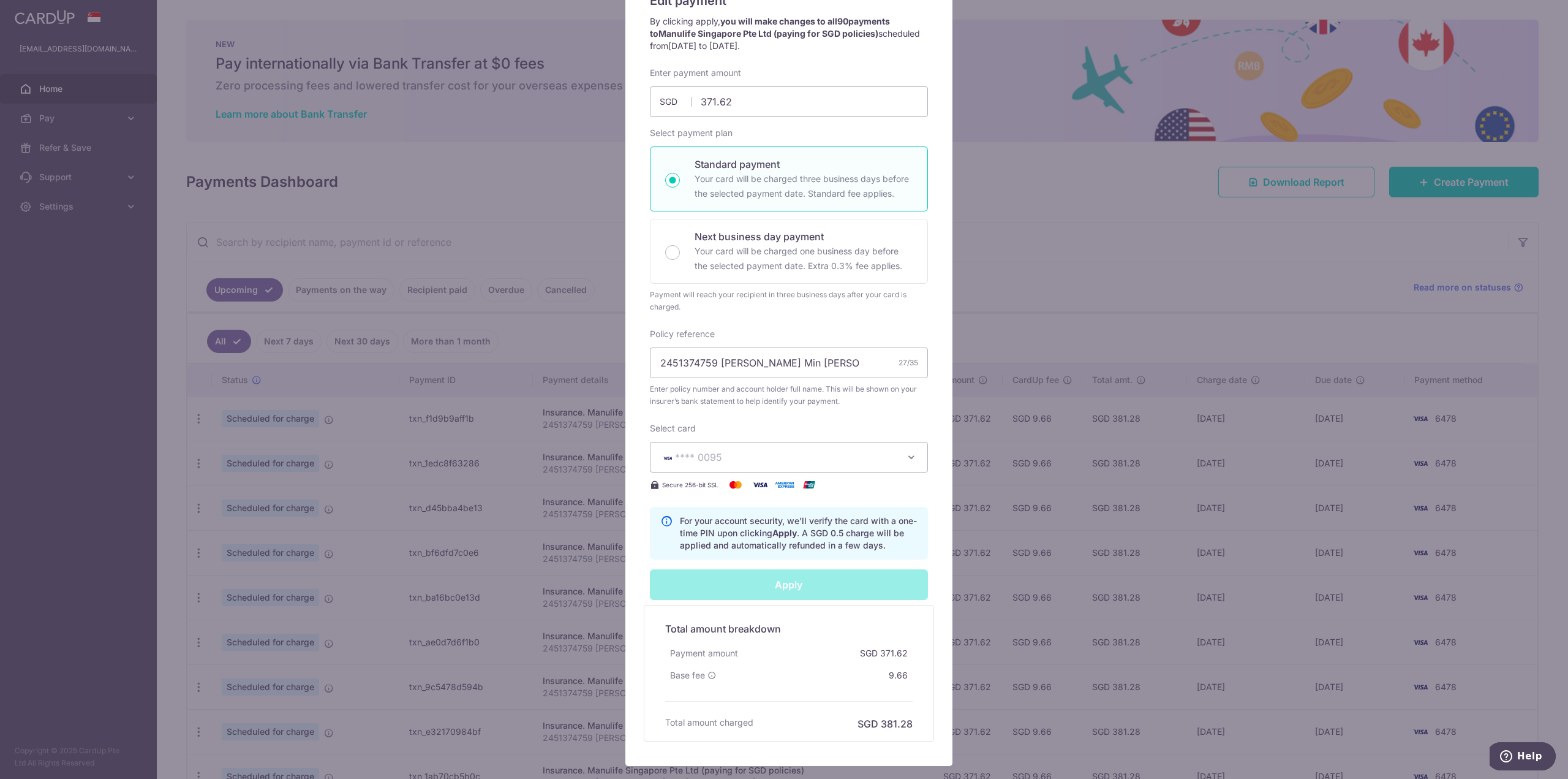
type input "Successfully Applied"
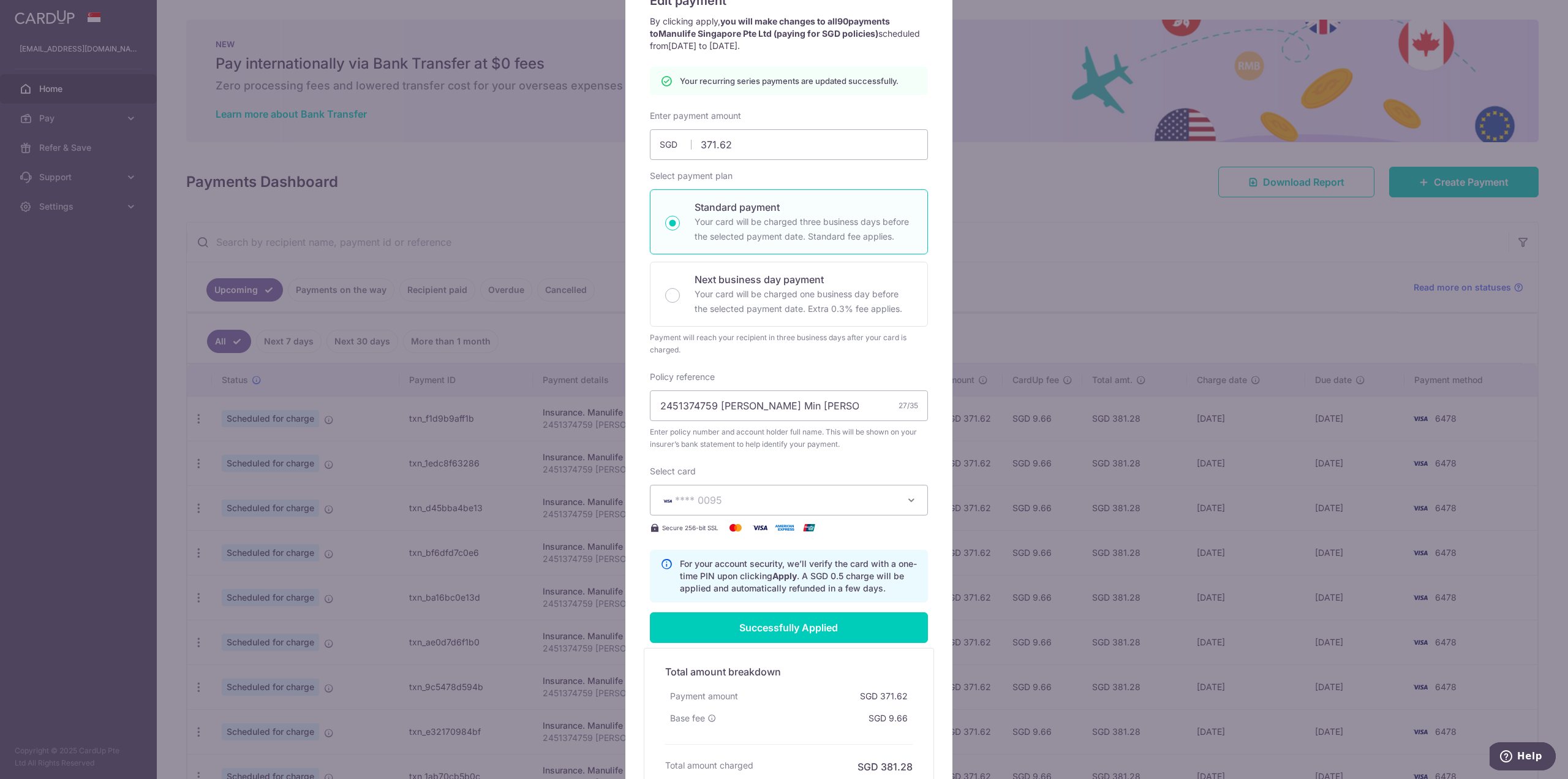
scroll to position [0, 0]
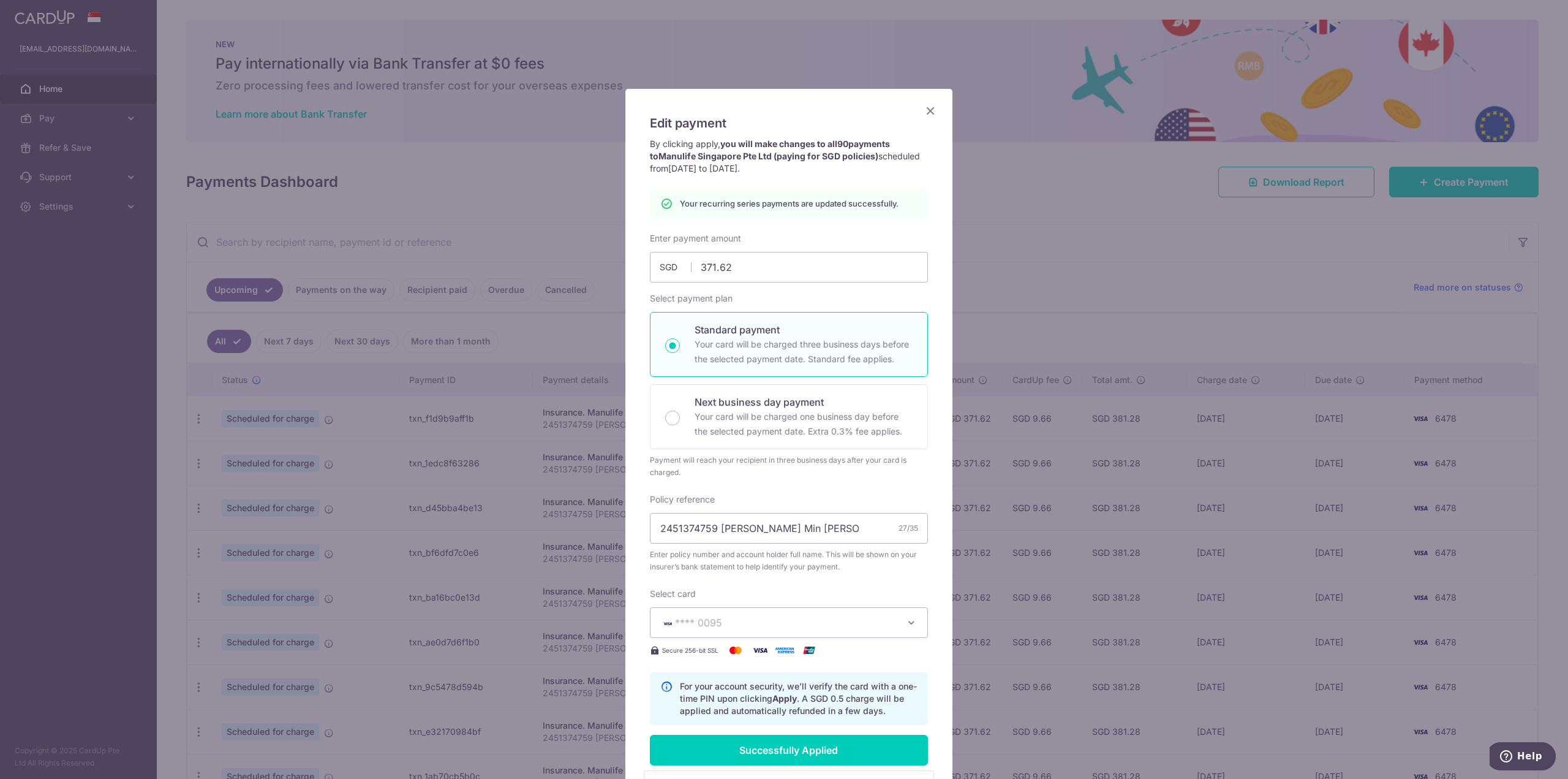
click at [927, 109] on icon "Close" at bounding box center [931, 110] width 14 height 15
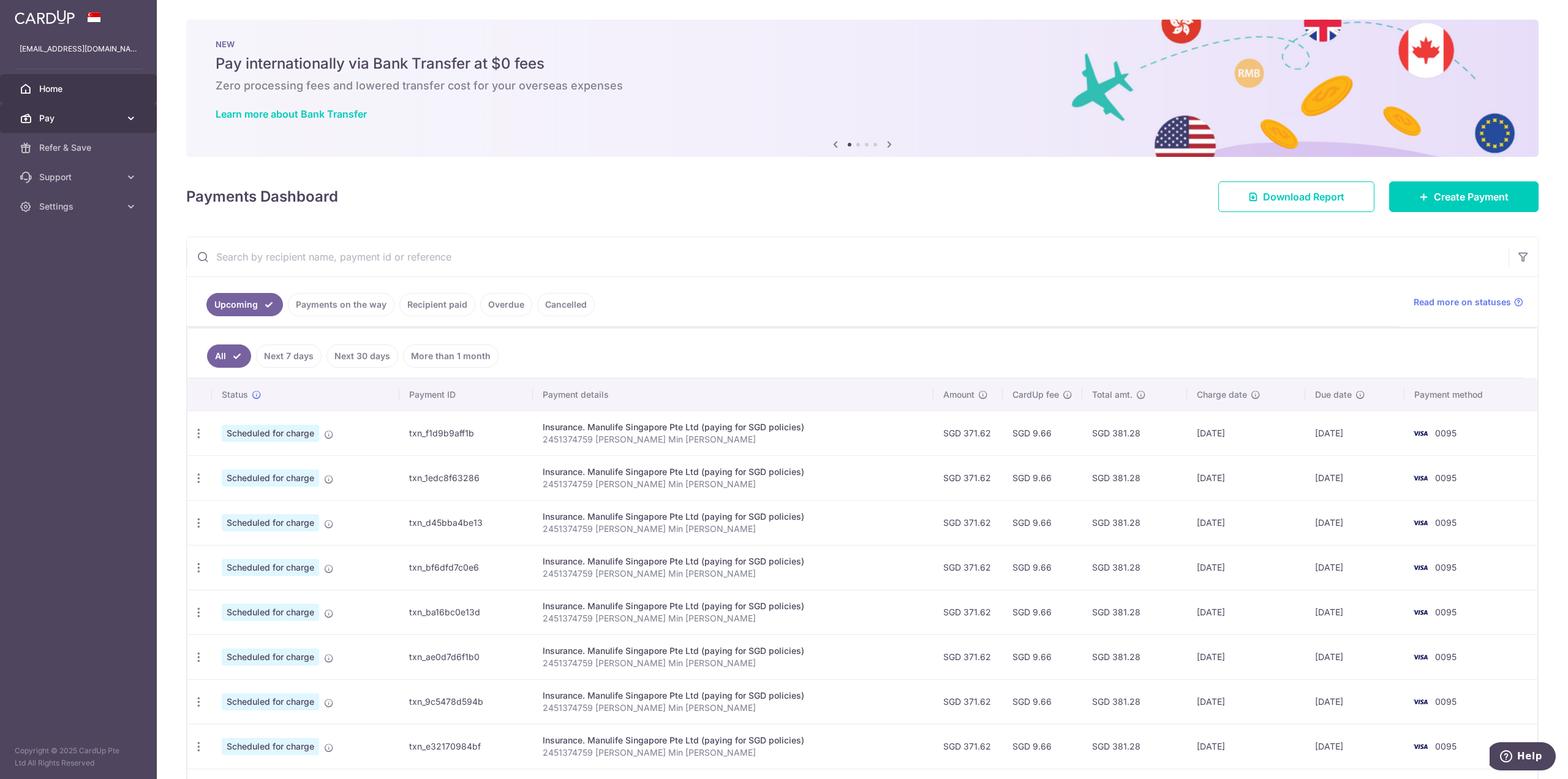
click at [71, 128] on link "Pay" at bounding box center [78, 118] width 156 height 30
click at [91, 150] on span "Payments" at bounding box center [80, 148] width 81 height 13
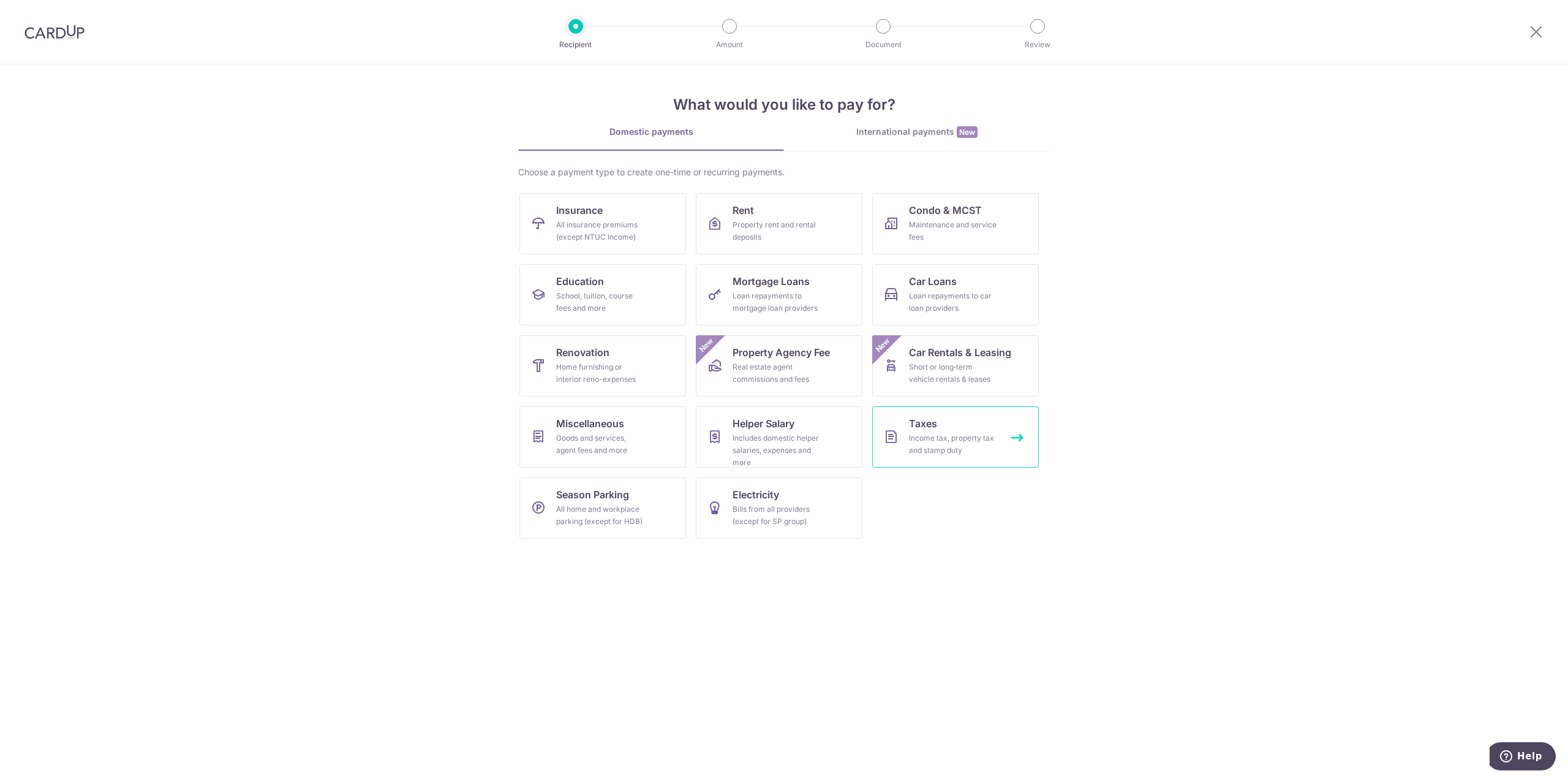
click at [909, 439] on div "Income tax, property tax and stamp duty" at bounding box center [953, 443] width 88 height 24
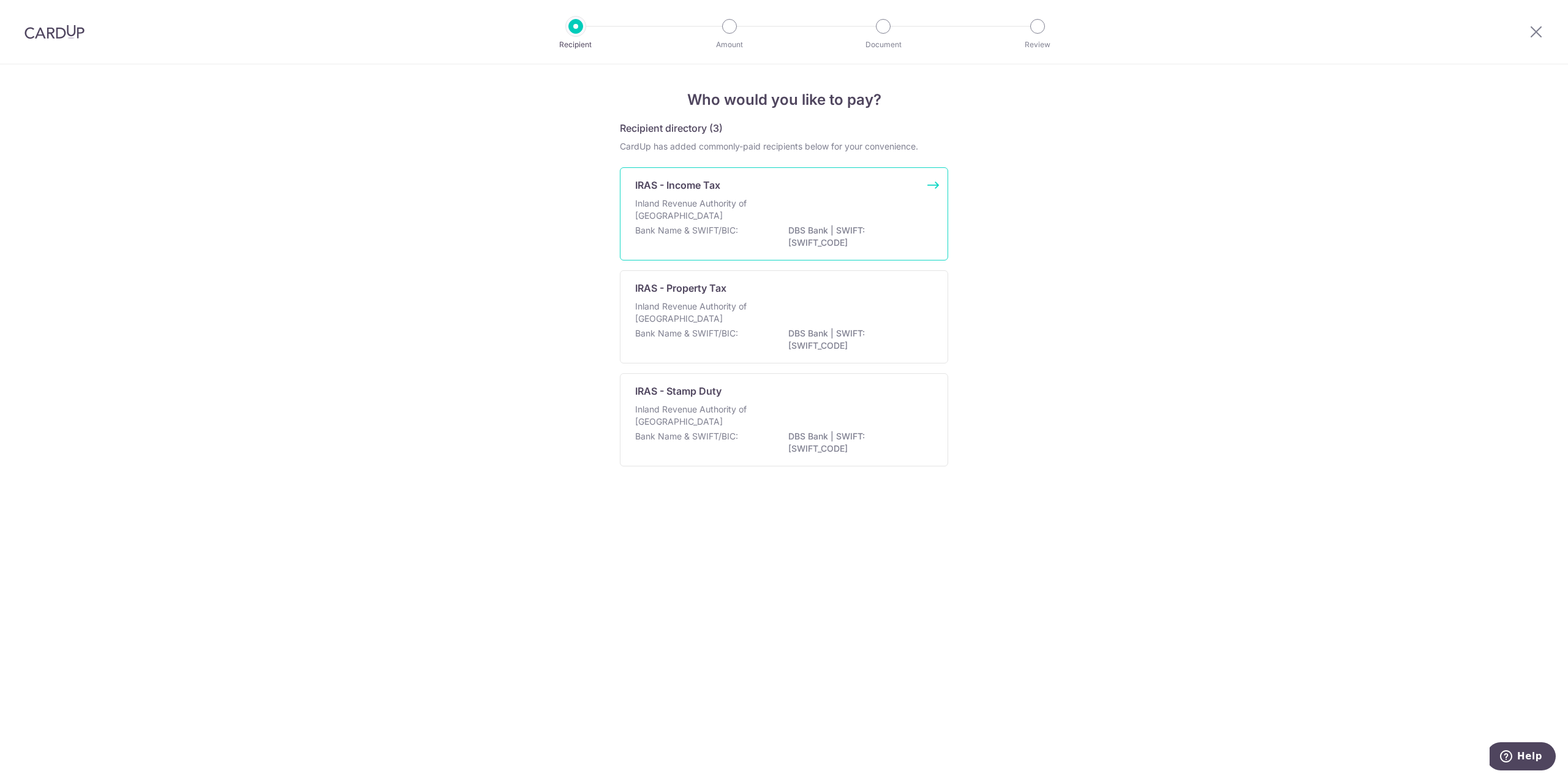
click at [737, 216] on p "Inland Revenue Authority of [GEOGRAPHIC_DATA]" at bounding box center [699, 209] width 129 height 24
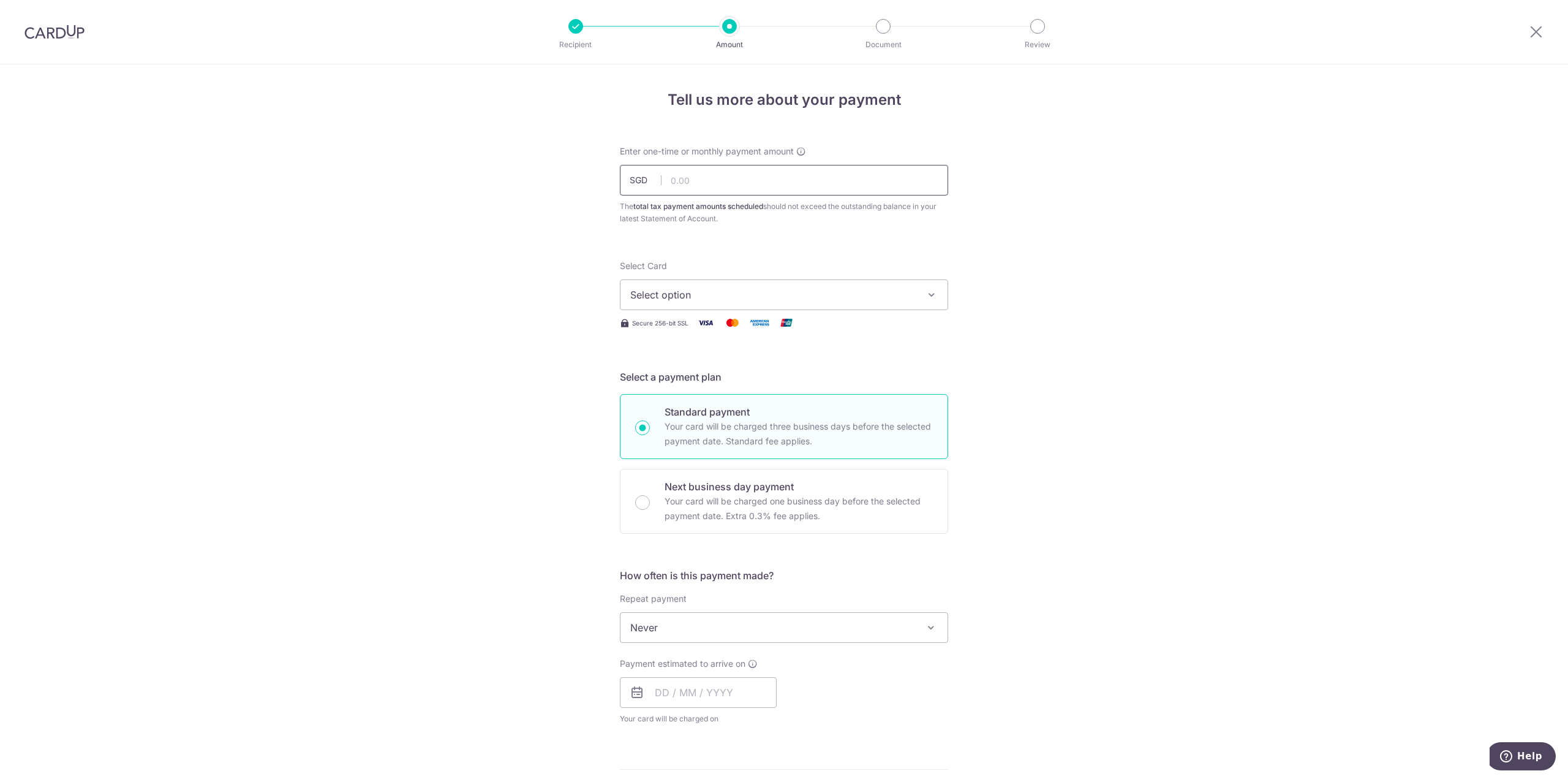
click at [750, 191] on input "text" at bounding box center [783, 180] width 328 height 31
type input "2,052.67"
click at [701, 305] on button "Select option" at bounding box center [783, 295] width 328 height 31
click at [700, 405] on span "**** 0095" at bounding box center [683, 412] width 47 height 14
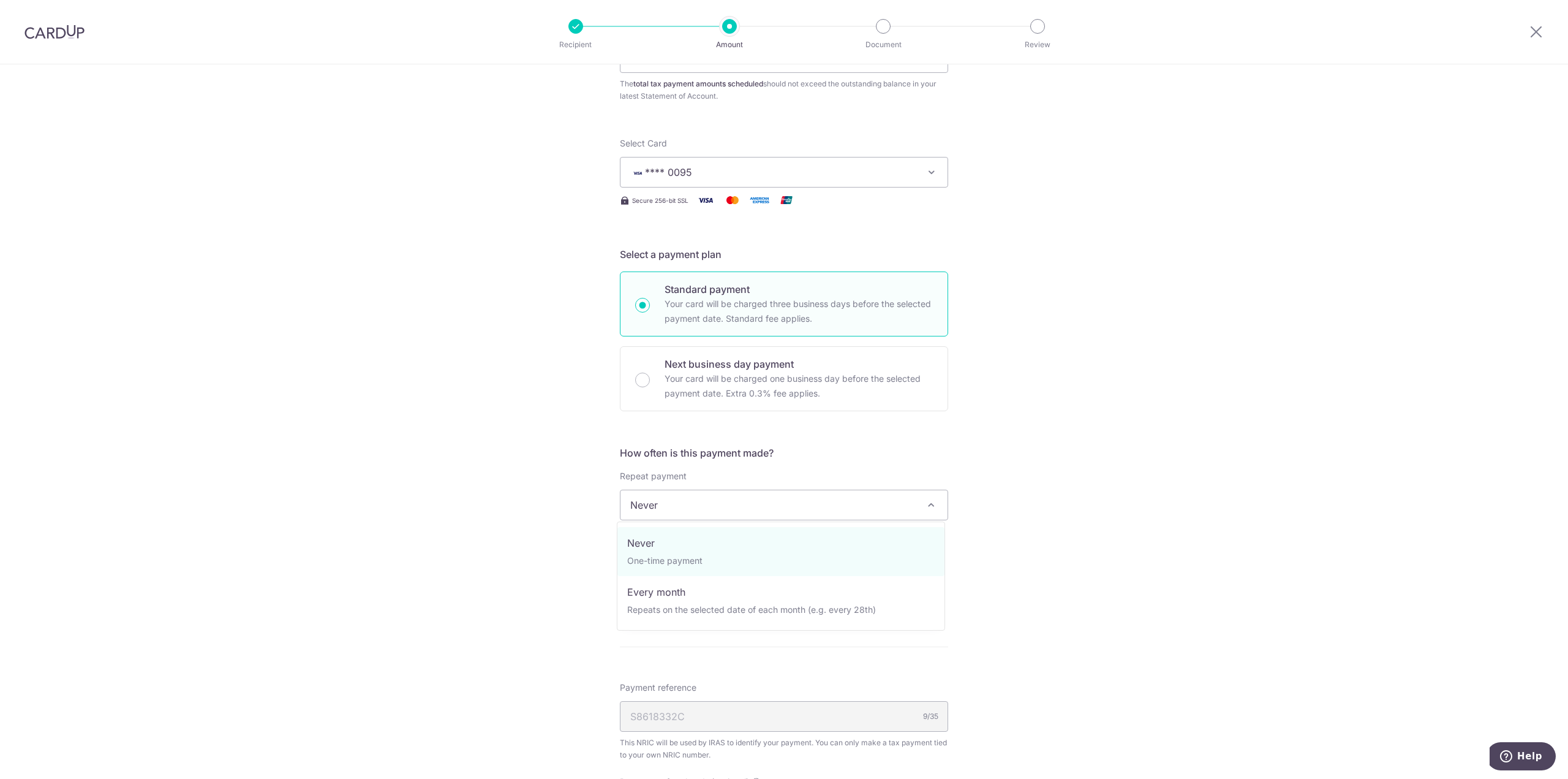
click at [732, 504] on span "Never" at bounding box center [784, 505] width 327 height 30
select select "3"
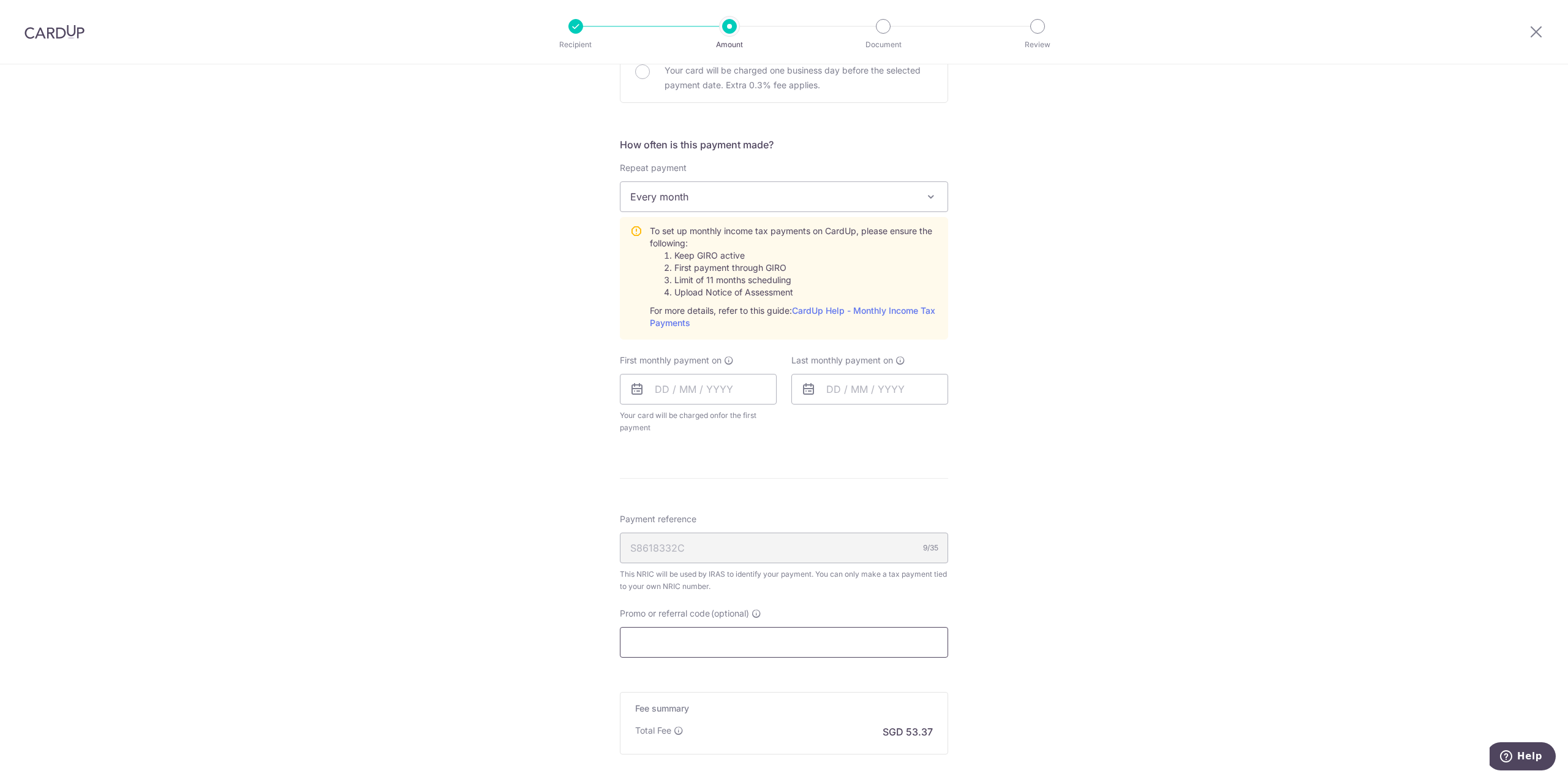
scroll to position [490, 0]
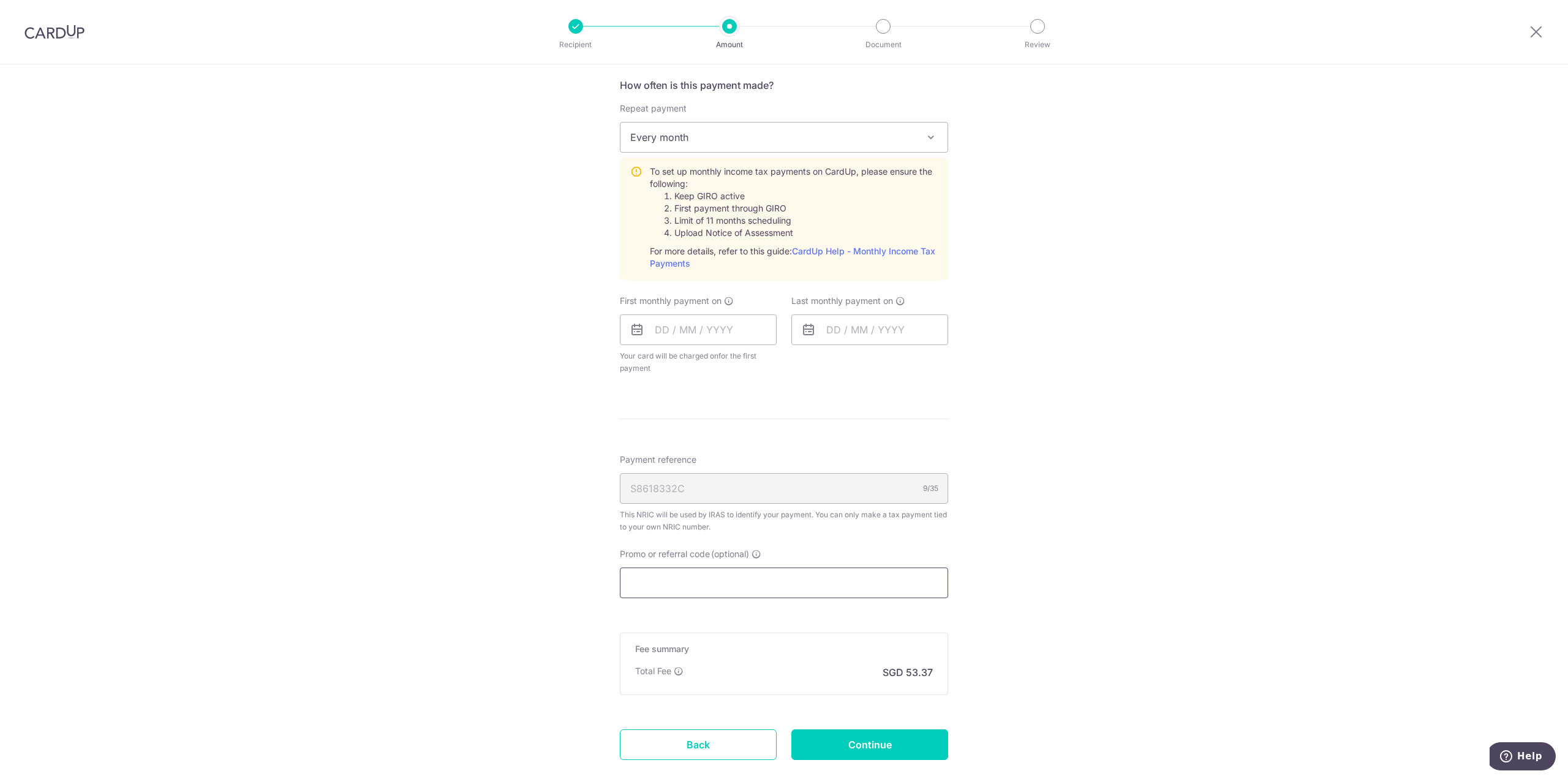
click at [765, 579] on input "Promo or referral code (optional)" at bounding box center [783, 583] width 328 height 31
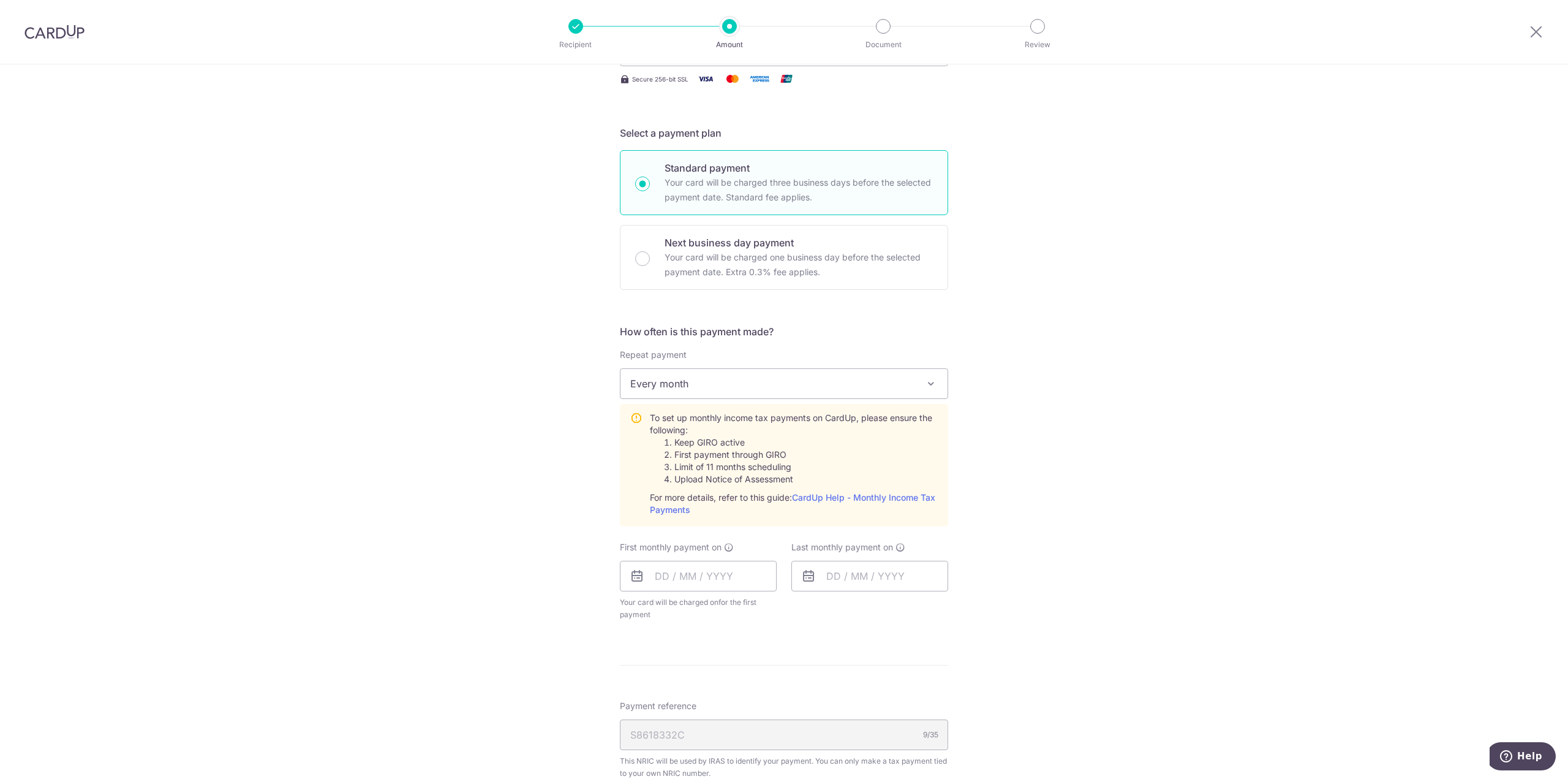
scroll to position [245, 0]
click at [712, 574] on input "text" at bounding box center [698, 575] width 156 height 31
click at [1056, 586] on div "Tell us more about your payment Enter one-time or monthly payment amount SGD 2,…" at bounding box center [784, 458] width 1568 height 1277
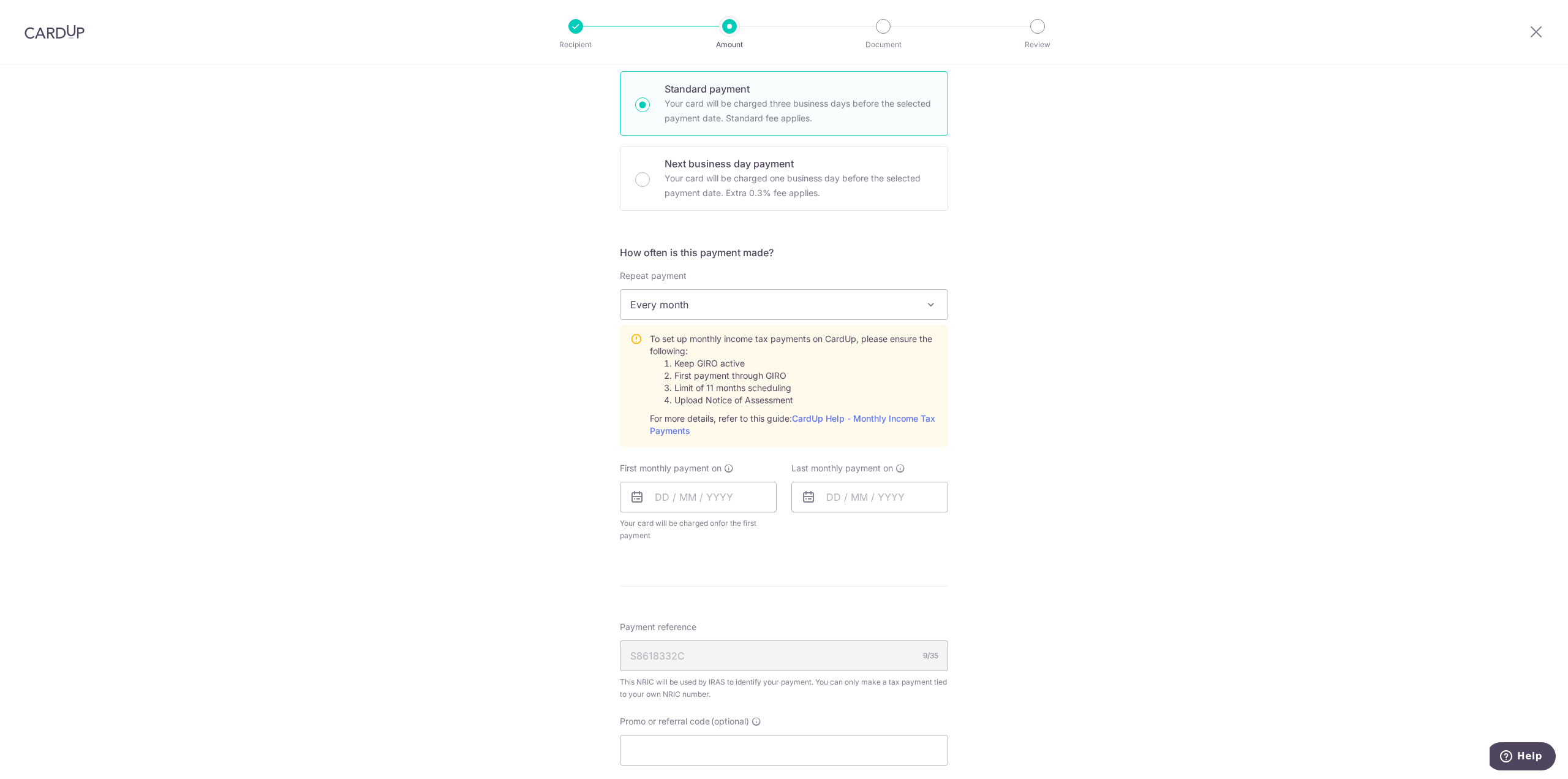
scroll to position [368, 0]
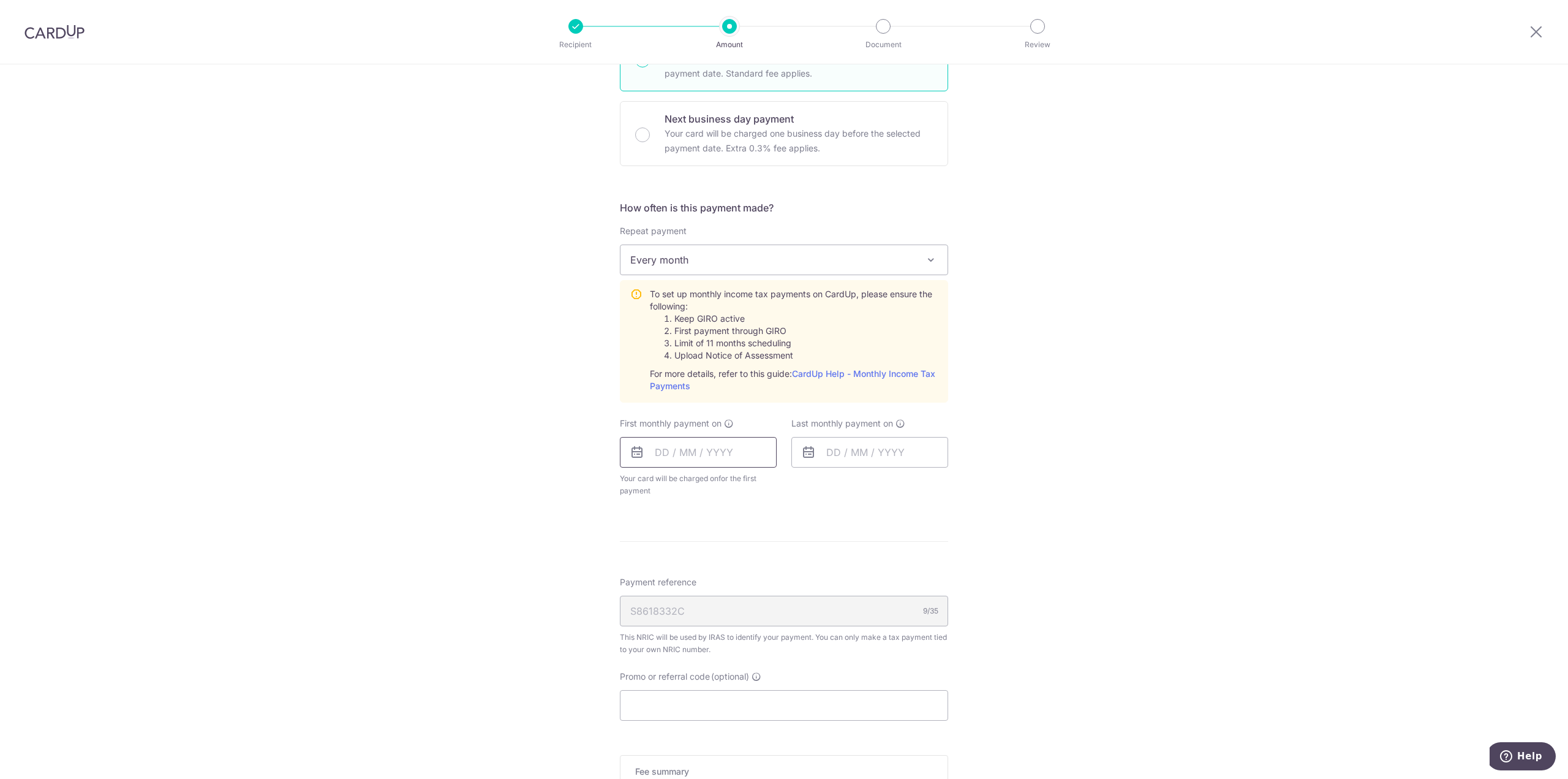
click at [711, 460] on input "text" at bounding box center [698, 452] width 156 height 31
click at [761, 581] on link "19" at bounding box center [768, 588] width 20 height 20
type input "19/09/2025"
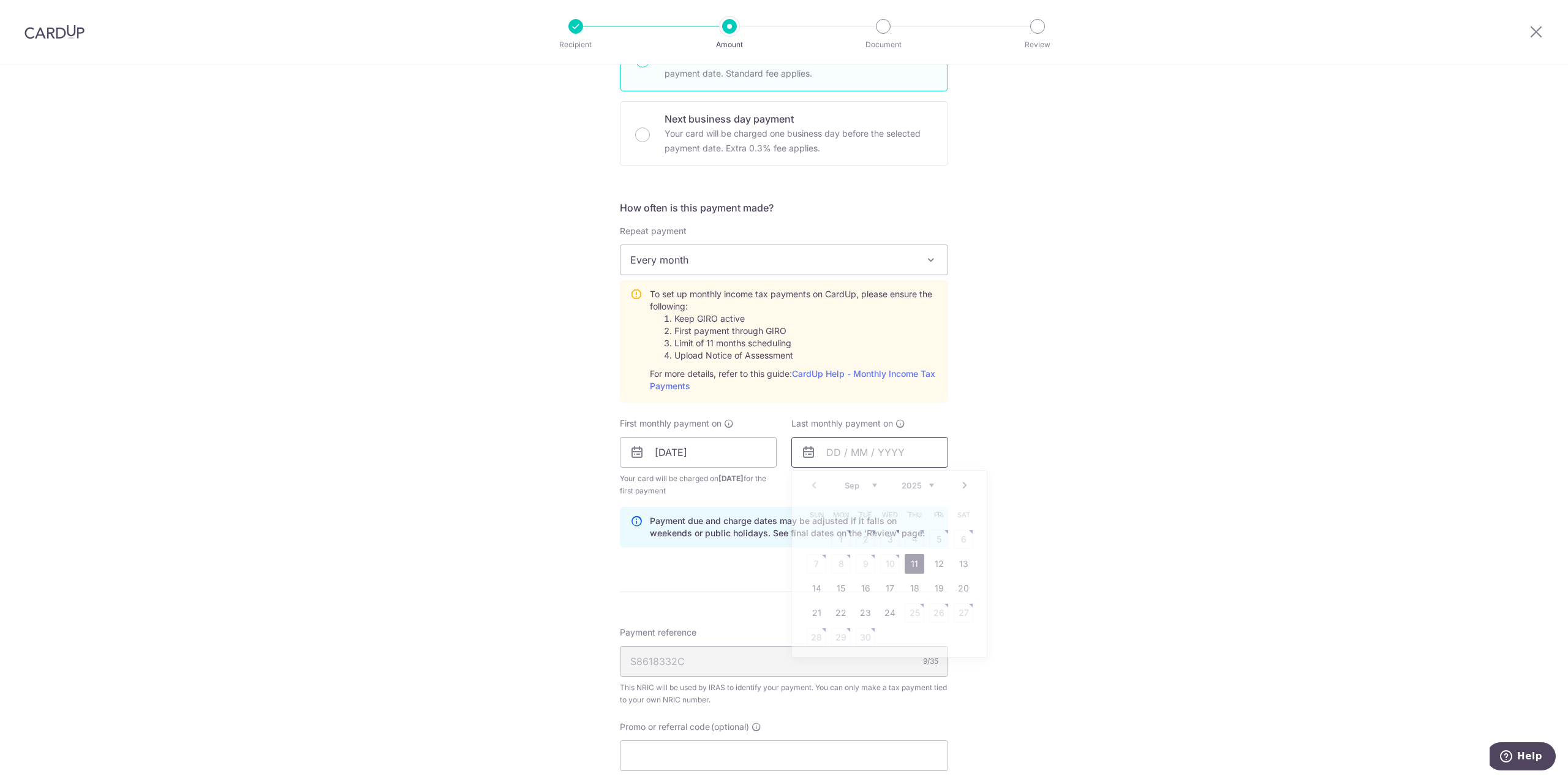
click at [855, 445] on input "text" at bounding box center [869, 452] width 156 height 31
click at [1057, 459] on div "Tell us more about your payment Enter one-time or monthly payment amount SGD 2,…" at bounding box center [784, 361] width 1568 height 1328
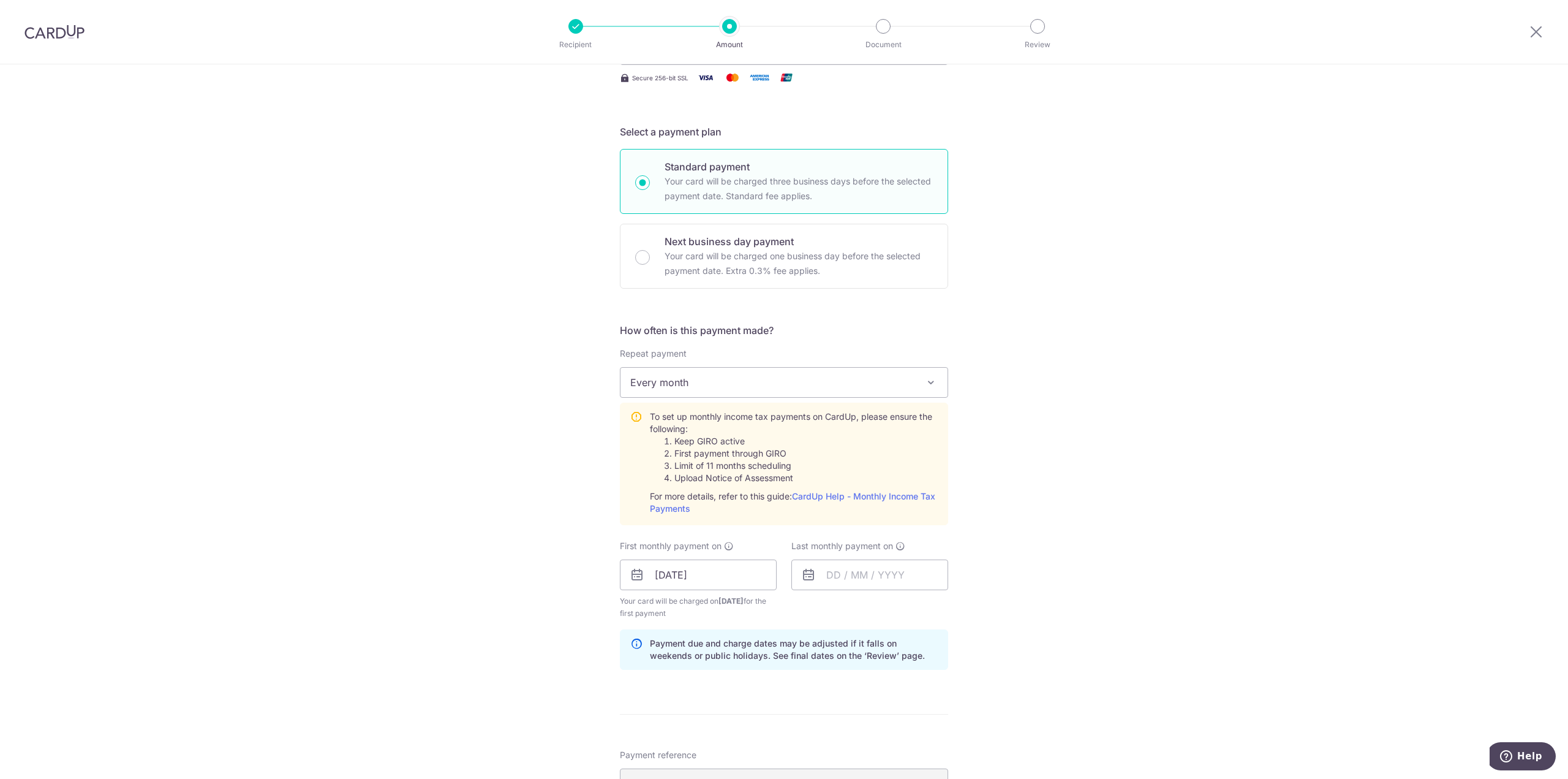
scroll to position [551, 0]
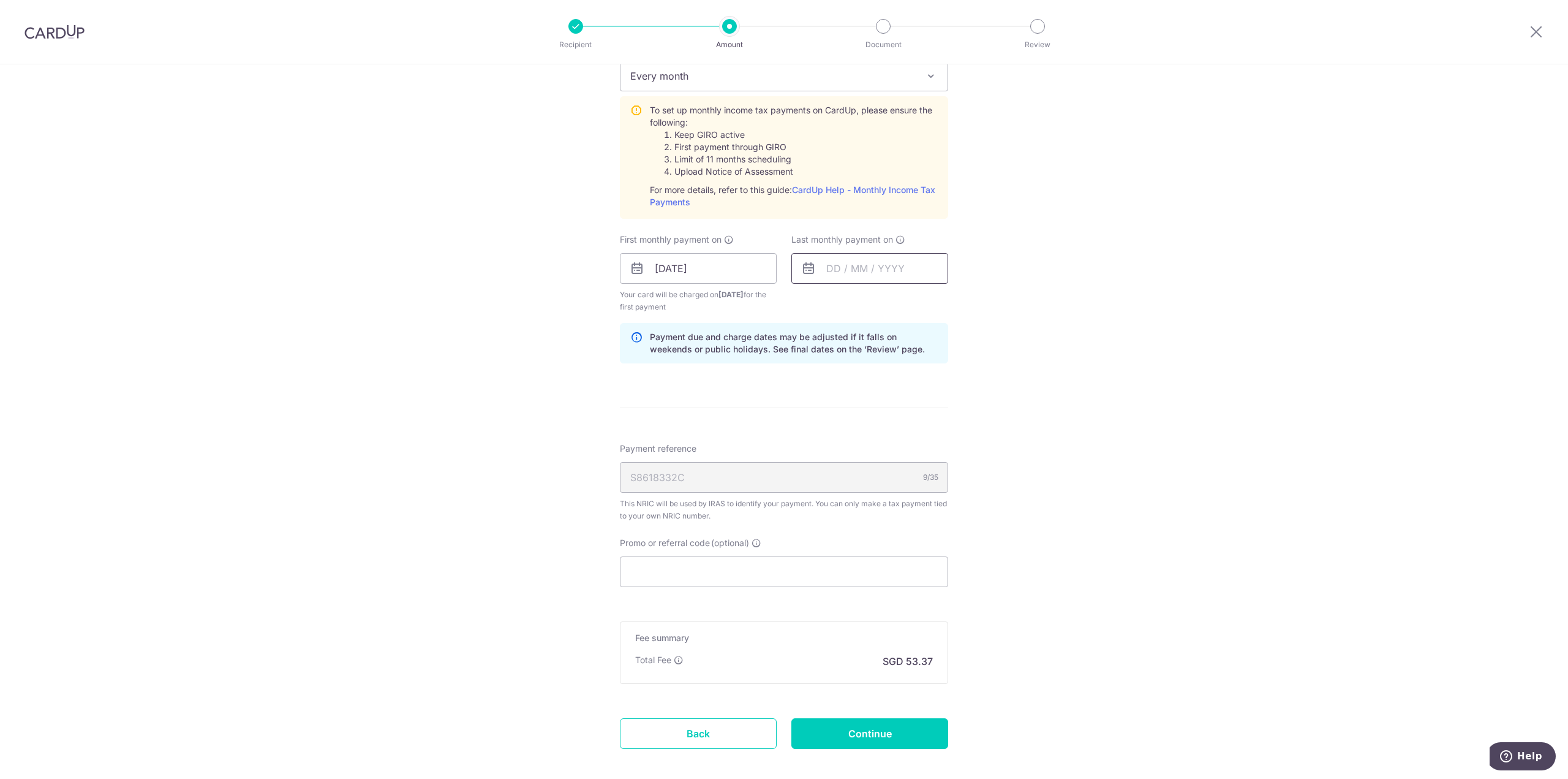
click at [902, 254] on input "text" at bounding box center [869, 268] width 156 height 31
click at [963, 295] on link "Next" at bounding box center [965, 301] width 14 height 14
click at [939, 403] on link "19" at bounding box center [939, 405] width 20 height 20
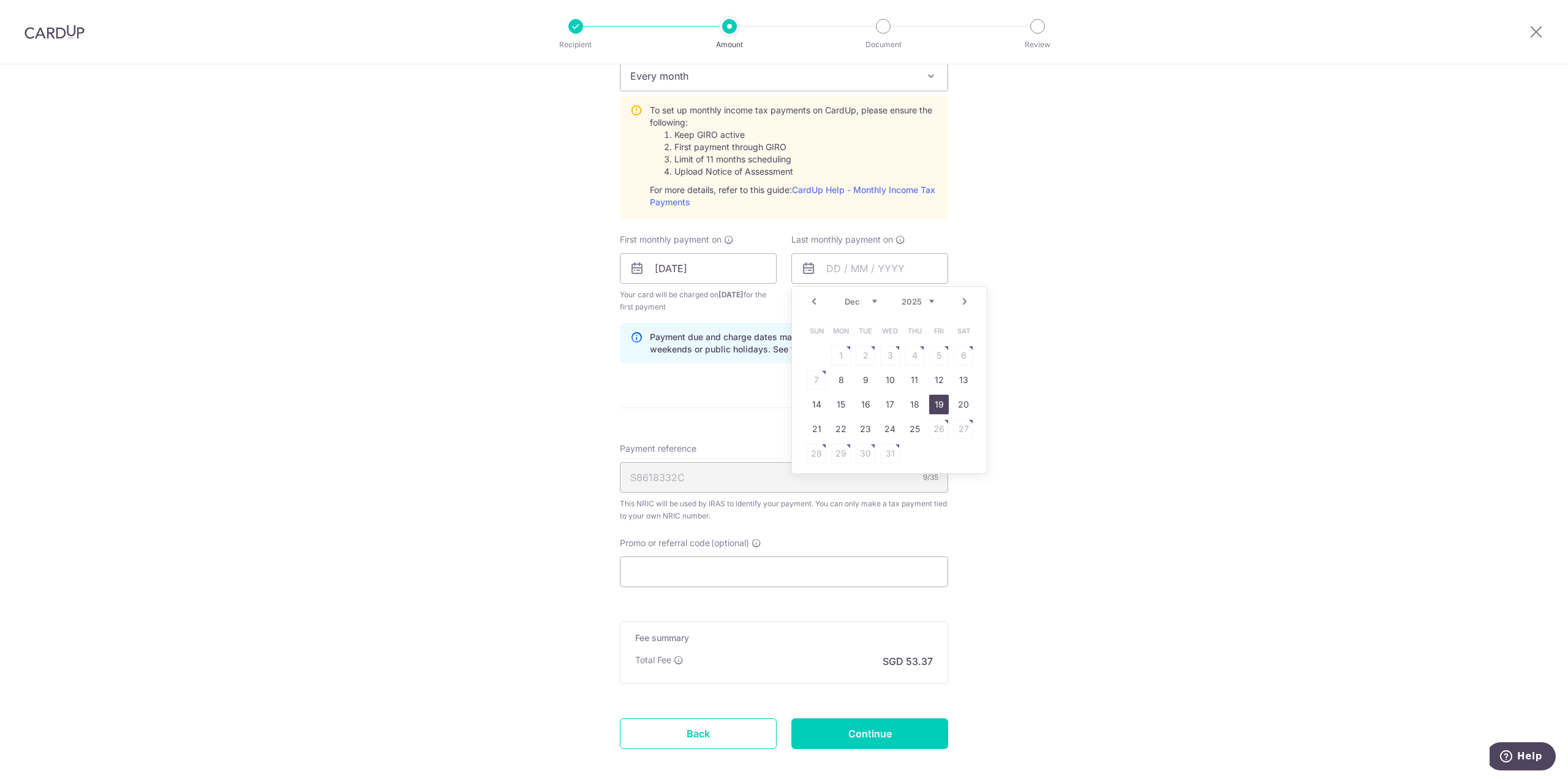
type input "19/12/2025"
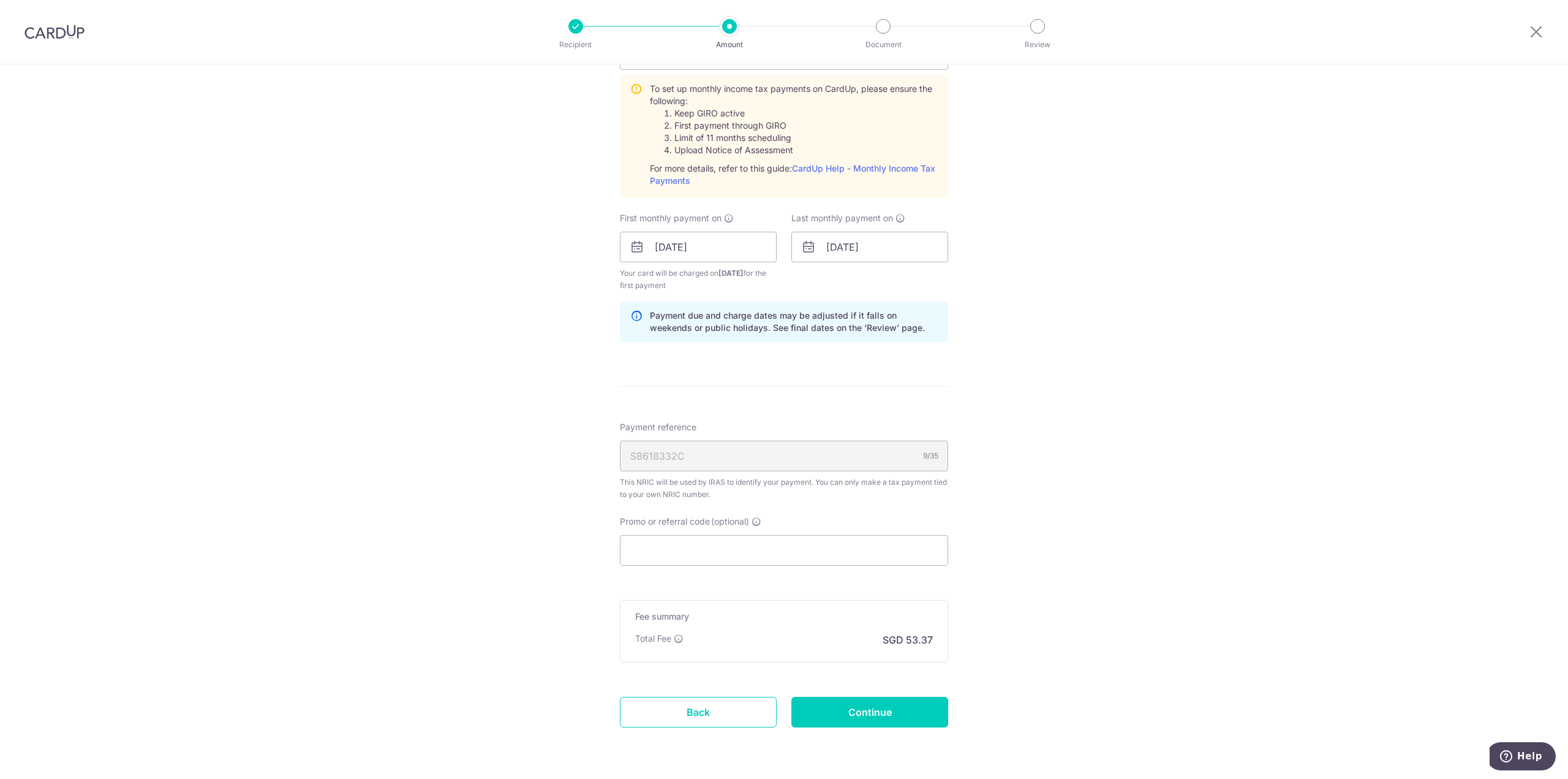
scroll to position [610, 0]
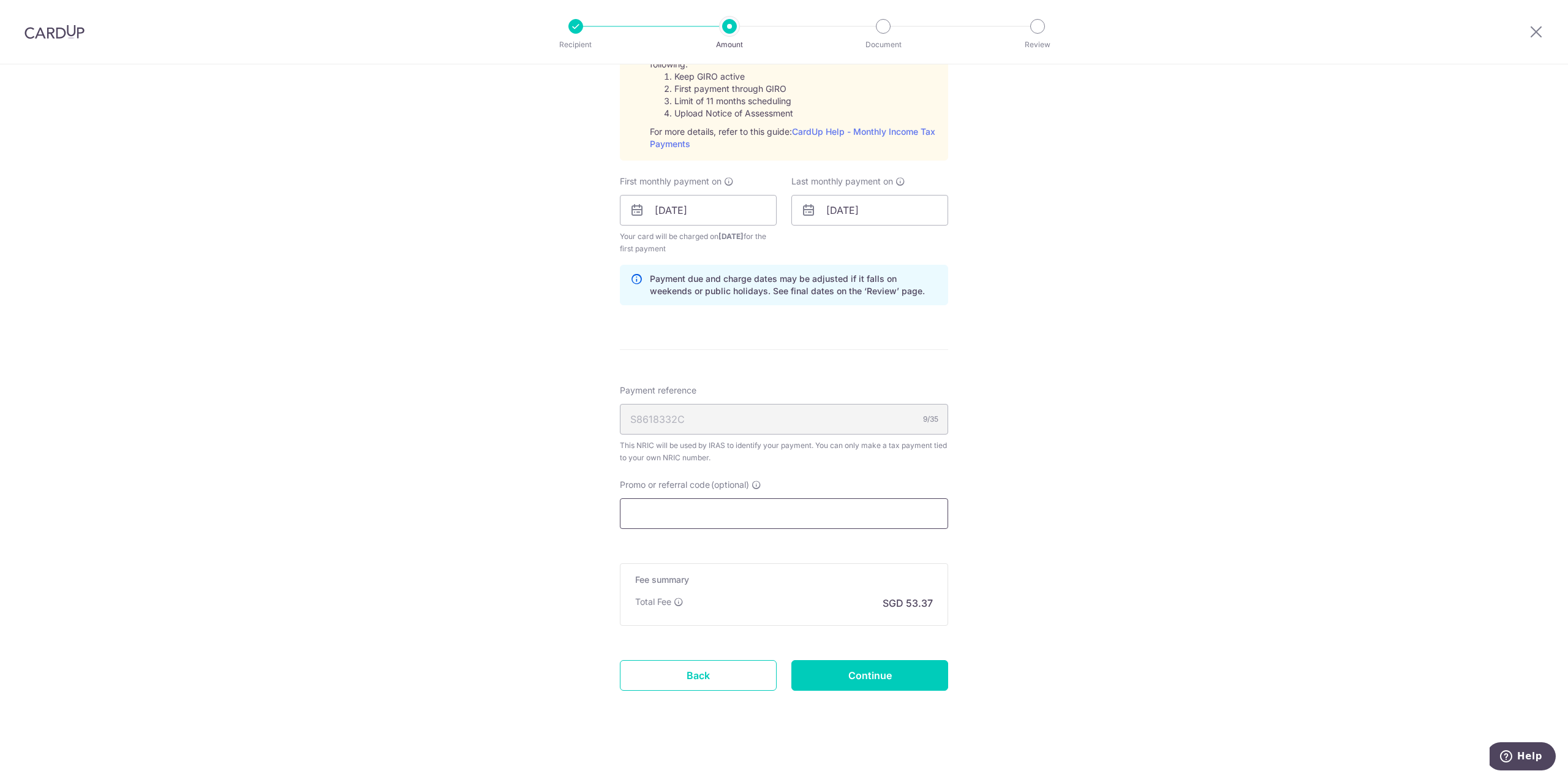
click at [844, 501] on input "Promo or referral code (optional)" at bounding box center [783, 514] width 328 height 31
paste input "VTAX25R"
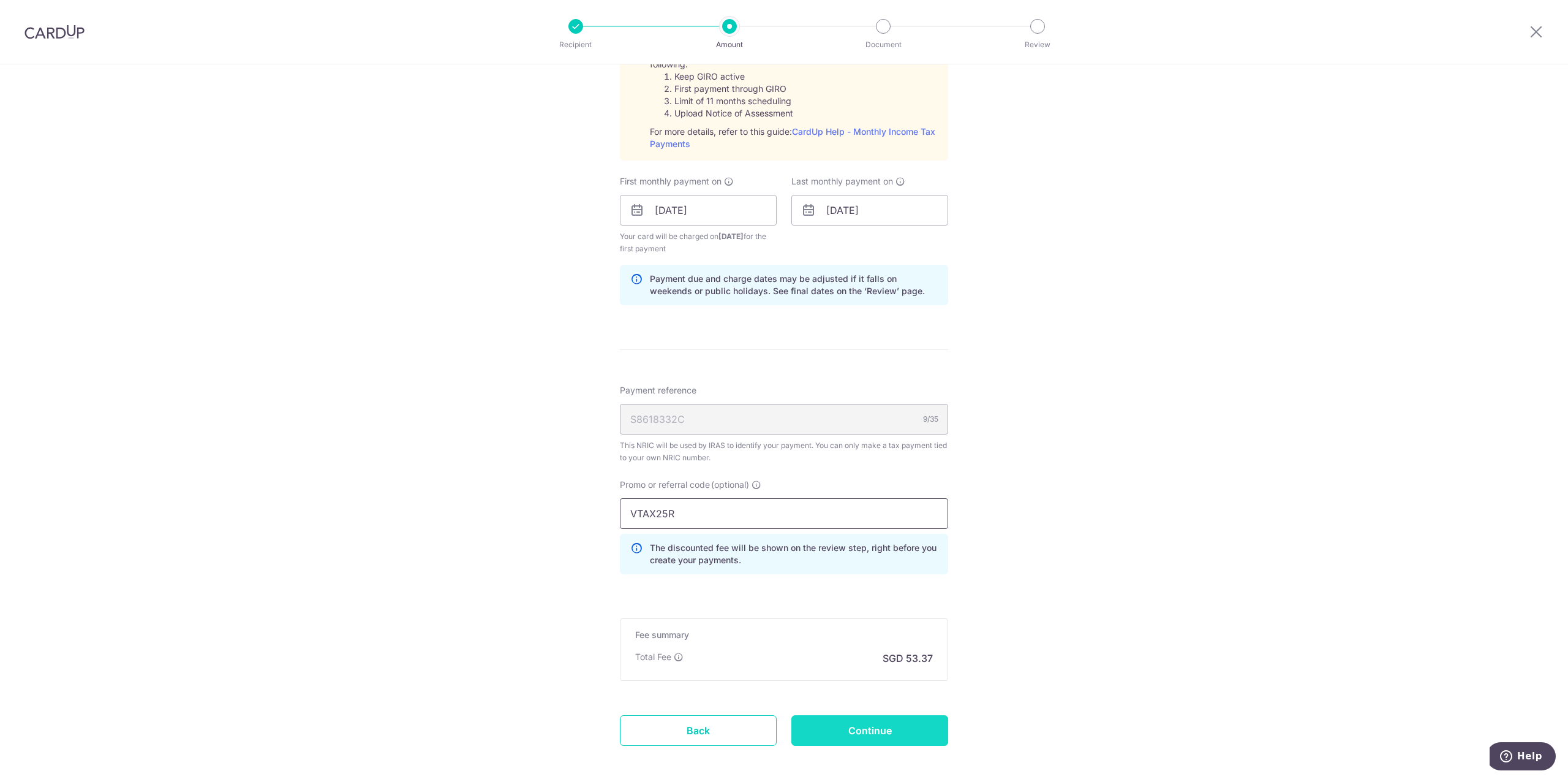
type input "VTAX25R"
click at [888, 730] on input "Continue" at bounding box center [869, 730] width 156 height 31
type input "Create Schedule"
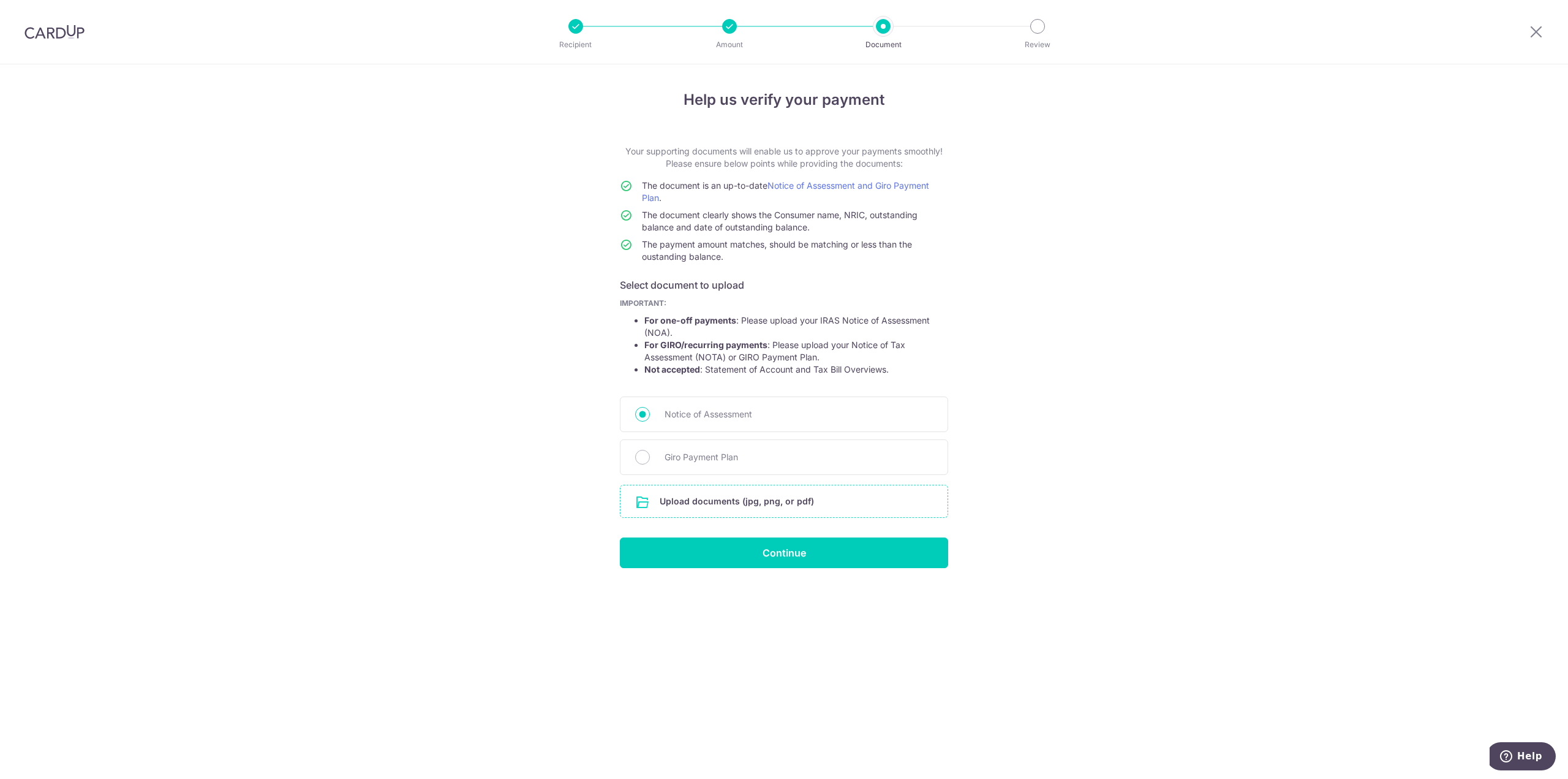
click at [775, 506] on input "file" at bounding box center [784, 501] width 327 height 31
click at [710, 459] on span "Giro Payment Plan" at bounding box center [798, 457] width 268 height 14
click at [650, 459] on input "Giro Payment Plan" at bounding box center [642, 457] width 14 height 14
radio input "true"
click at [682, 411] on span "Notice of Assessment" at bounding box center [798, 414] width 268 height 14
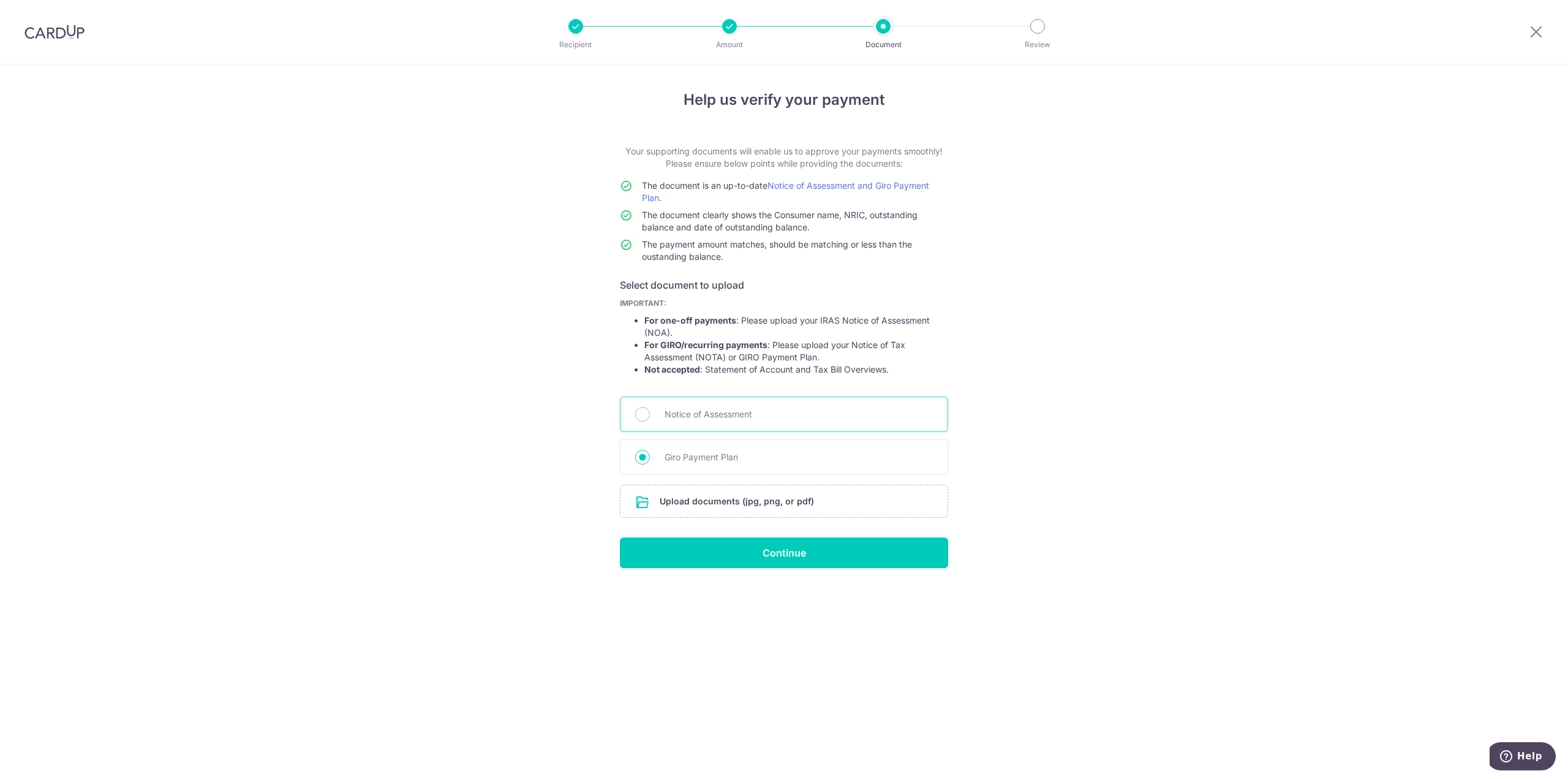
click at [650, 411] on input "Notice of Assessment" at bounding box center [642, 414] width 14 height 14
radio input "true"
click at [763, 501] on input "file" at bounding box center [784, 501] width 327 height 31
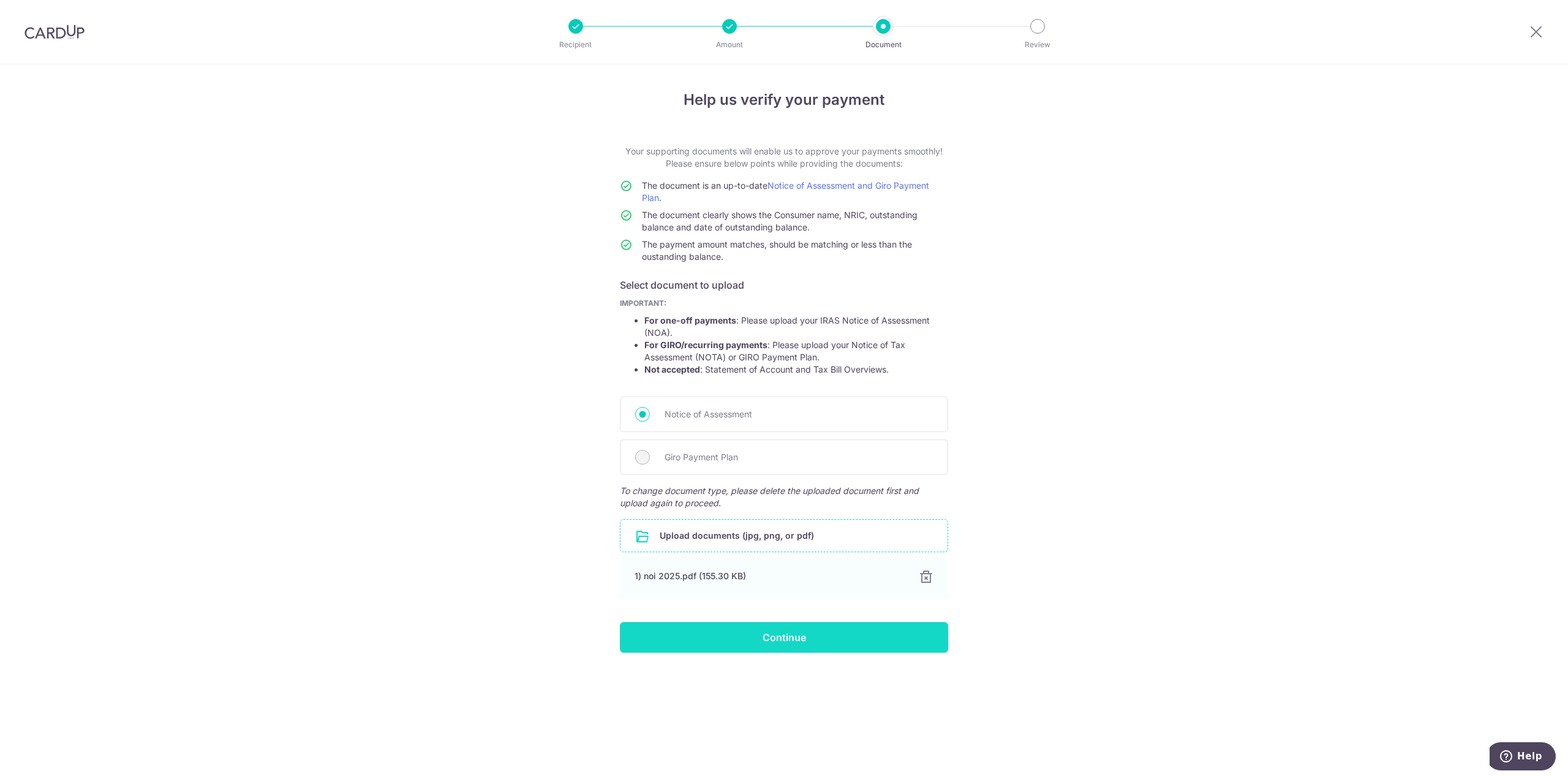
click at [811, 630] on input "Continue" at bounding box center [783, 637] width 328 height 31
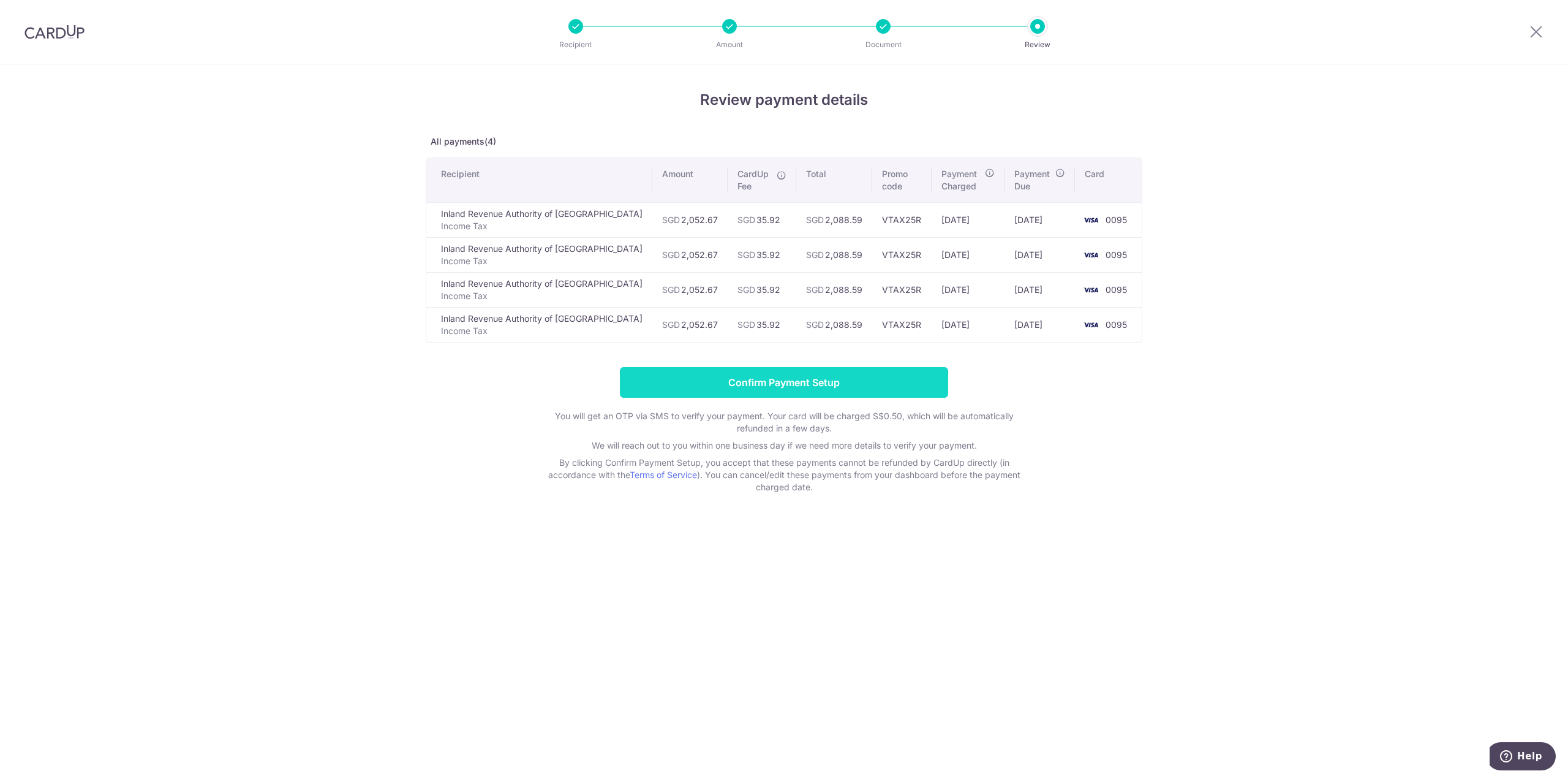
click at [875, 382] on input "Confirm Payment Setup" at bounding box center [783, 382] width 328 height 31
